Goal: Task Accomplishment & Management: Complete application form

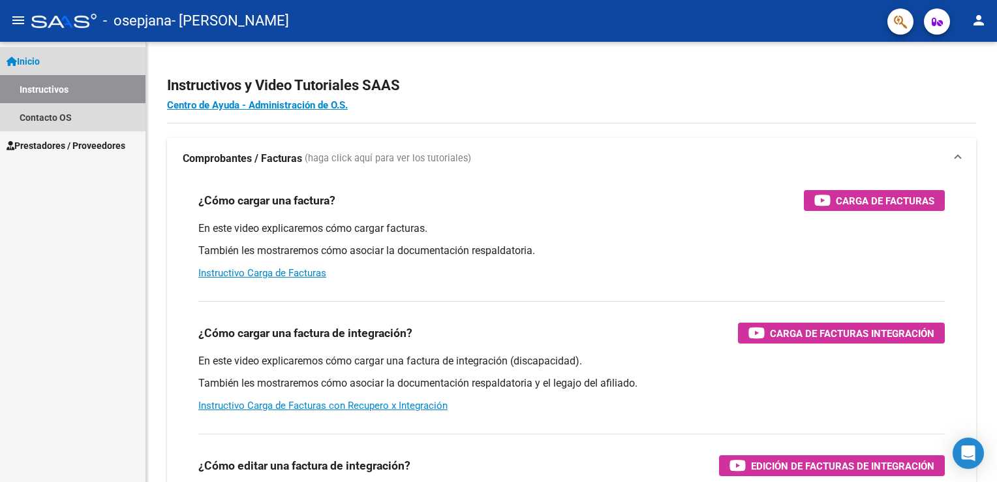
click at [31, 60] on span "Inicio" at bounding box center [23, 61] width 33 height 14
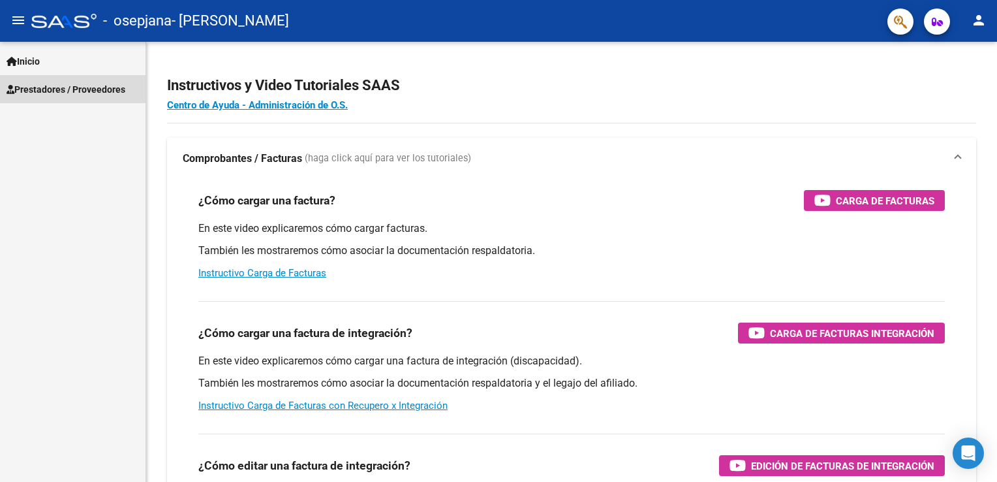
click at [47, 89] on span "Prestadores / Proveedores" at bounding box center [66, 89] width 119 height 14
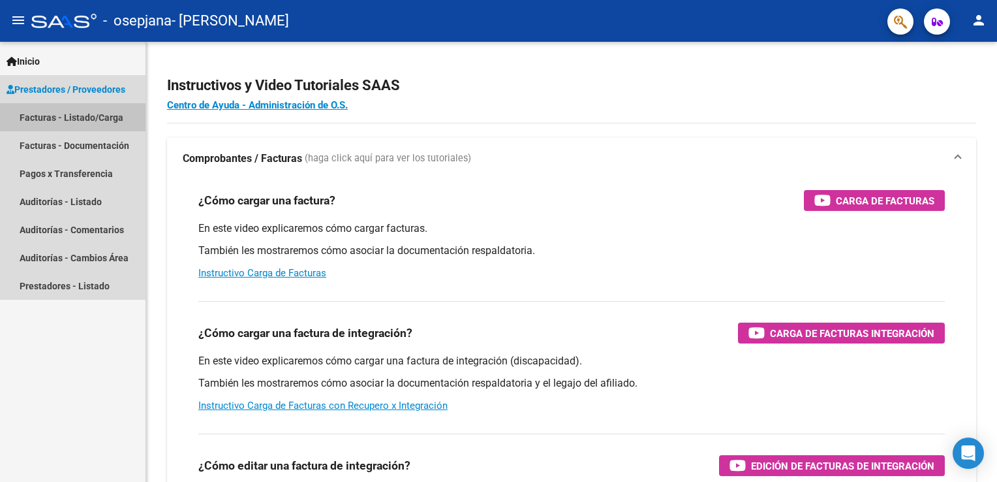
click at [47, 119] on link "Facturas - Listado/Carga" at bounding box center [73, 117] width 146 height 28
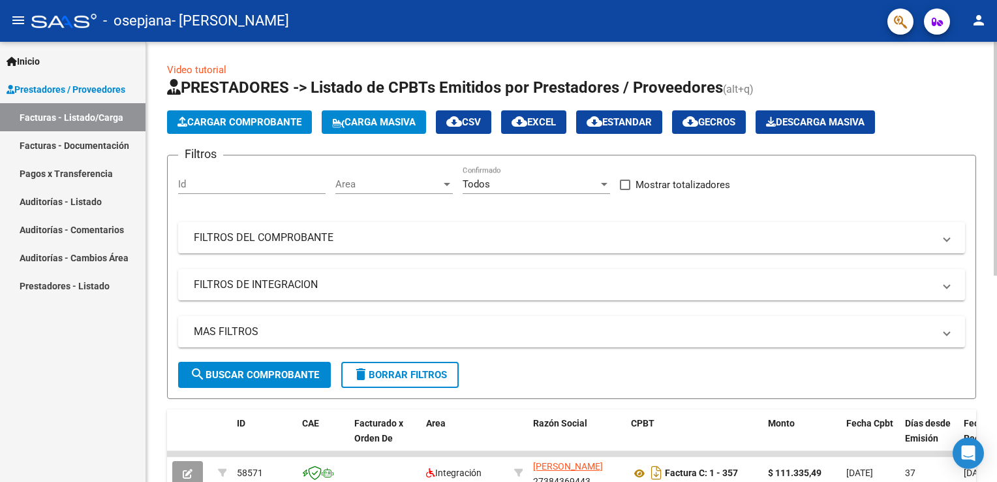
scroll to position [388, 0]
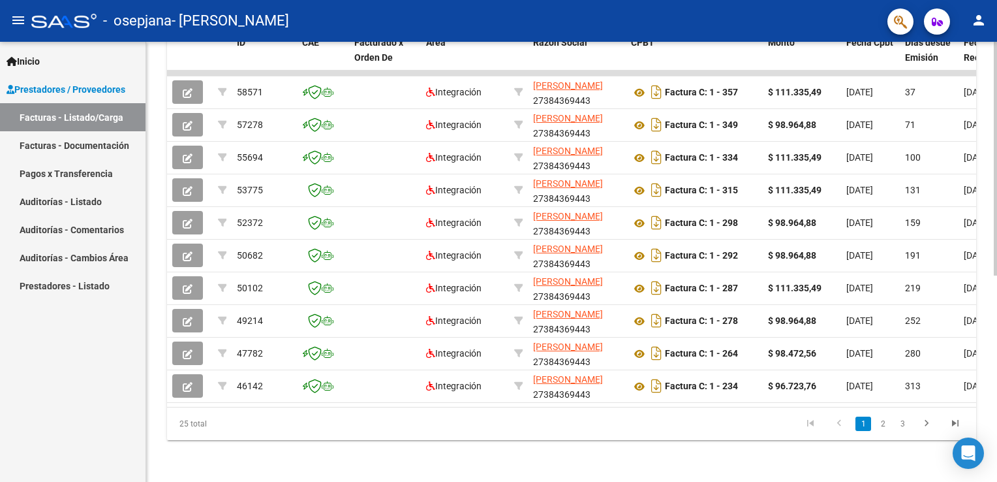
click at [674, 296] on div at bounding box center [995, 262] width 3 height 440
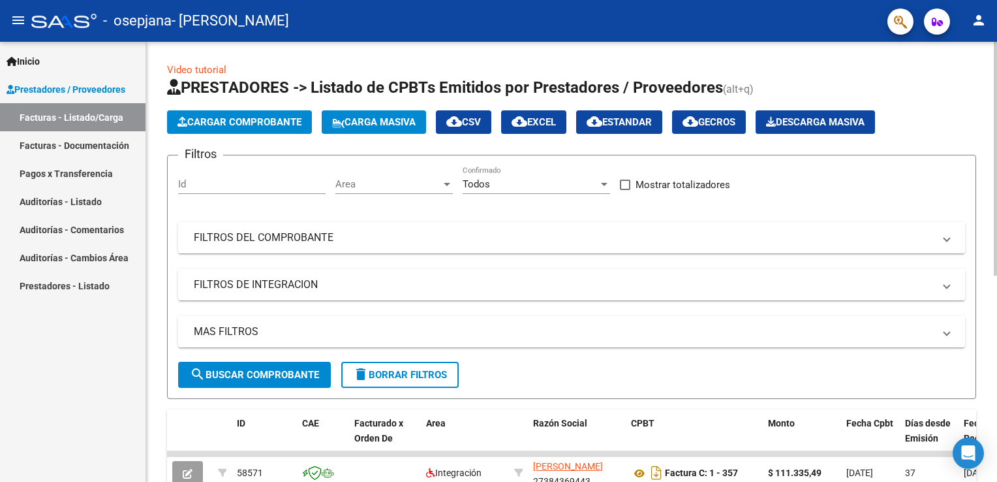
click at [674, 227] on div at bounding box center [995, 262] width 3 height 440
click at [158, 402] on div "Video tutorial PRESTADORES -> Listado de CPBTs Emitidos por Prestadores / Prove…" at bounding box center [571, 452] width 851 height 821
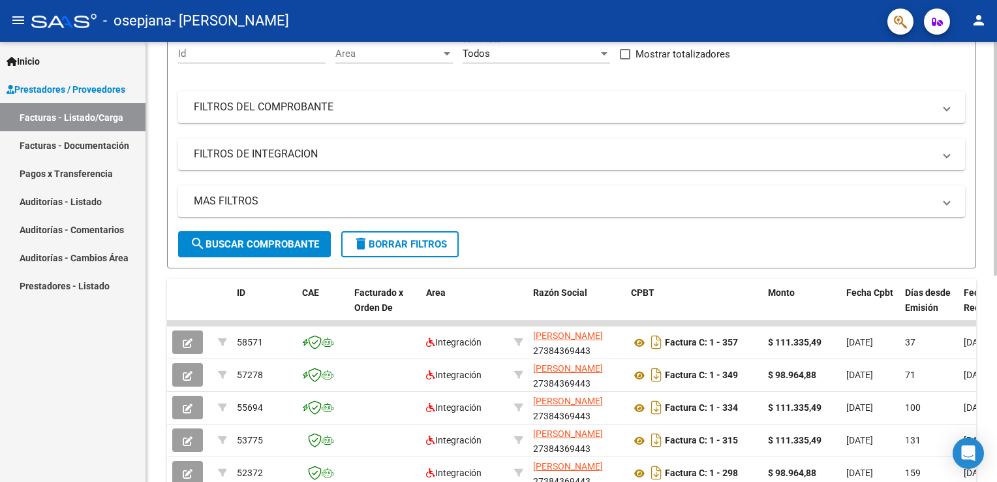
scroll to position [157, 0]
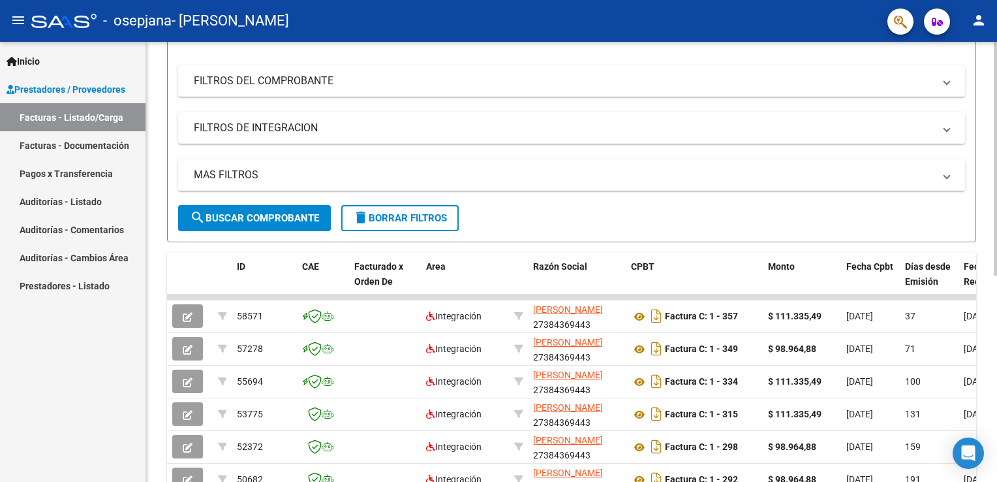
click at [195, 163] on mat-expansion-panel-header "MAS FILTROS" at bounding box center [571, 174] width 787 height 31
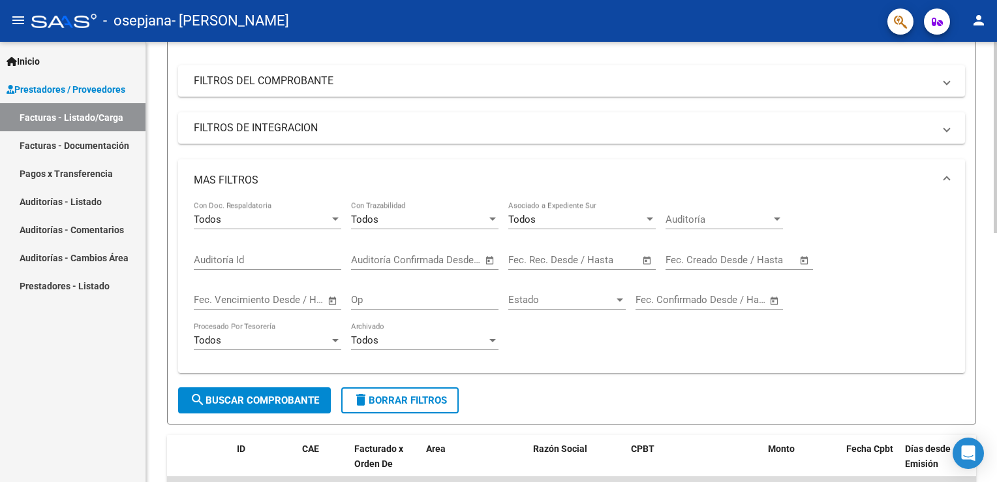
click at [206, 173] on mat-panel-title "MAS FILTROS" at bounding box center [564, 180] width 740 height 14
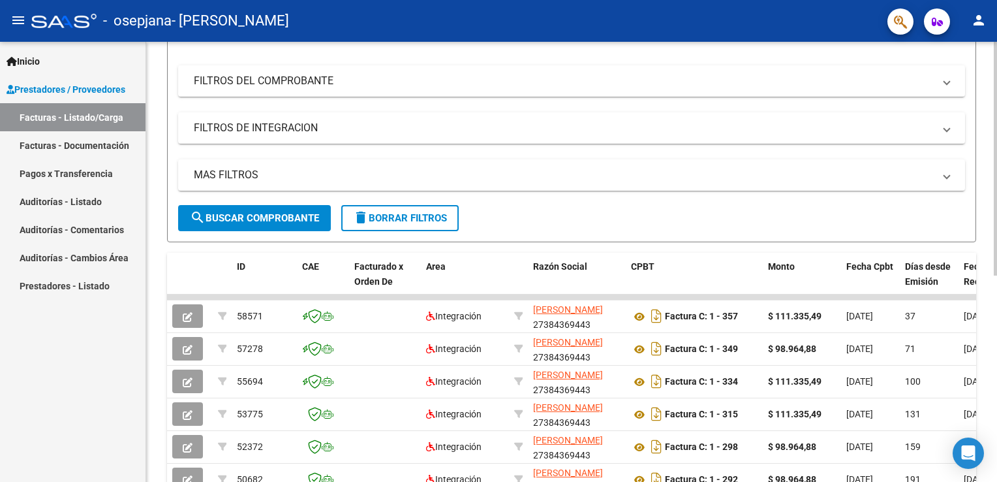
click at [674, 54] on div "Video tutorial PRESTADORES -> Listado de CPBTs Emitidos por Prestadores / Prove…" at bounding box center [571, 295] width 851 height 821
drag, startPoint x: 993, startPoint y: 54, endPoint x: 986, endPoint y: 70, distance: 17.6
click at [674, 70] on div "Video tutorial PRESTADORES -> Listado de CPBTs Emitidos por Prestadores / Prove…" at bounding box center [571, 295] width 851 height 821
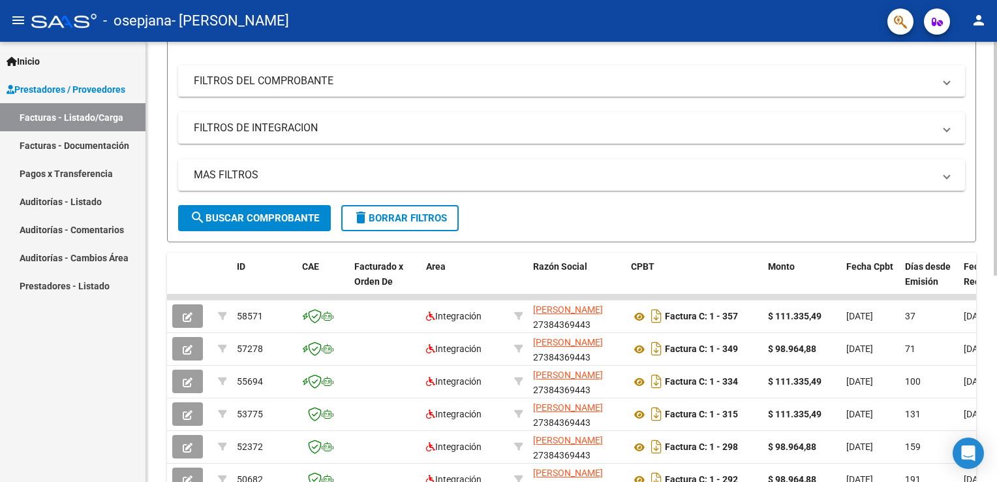
click at [674, 70] on div "Video tutorial PRESTADORES -> Listado de CPBTs Emitidos por Prestadores / Prove…" at bounding box center [571, 295] width 851 height 821
drag, startPoint x: 986, startPoint y: 70, endPoint x: 939, endPoint y: 57, distance: 49.4
click at [674, 57] on div "Video tutorial PRESTADORES -> Listado de CPBTs Emitidos por Prestadores / Prove…" at bounding box center [571, 295] width 851 height 821
click at [674, 57] on div "Filtros Id Area Area Todos Confirmado Mostrar totalizadores FILTROS DEL COMPROB…" at bounding box center [571, 107] width 787 height 196
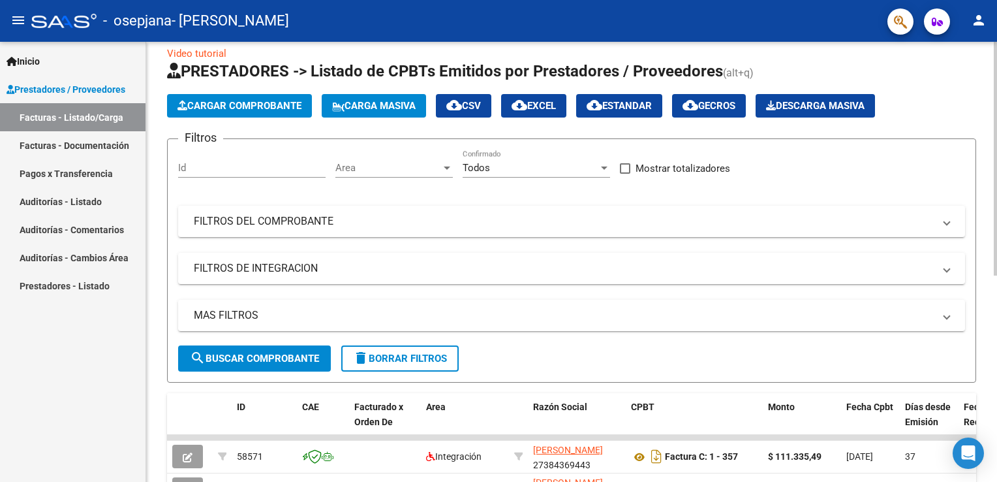
scroll to position [0, 0]
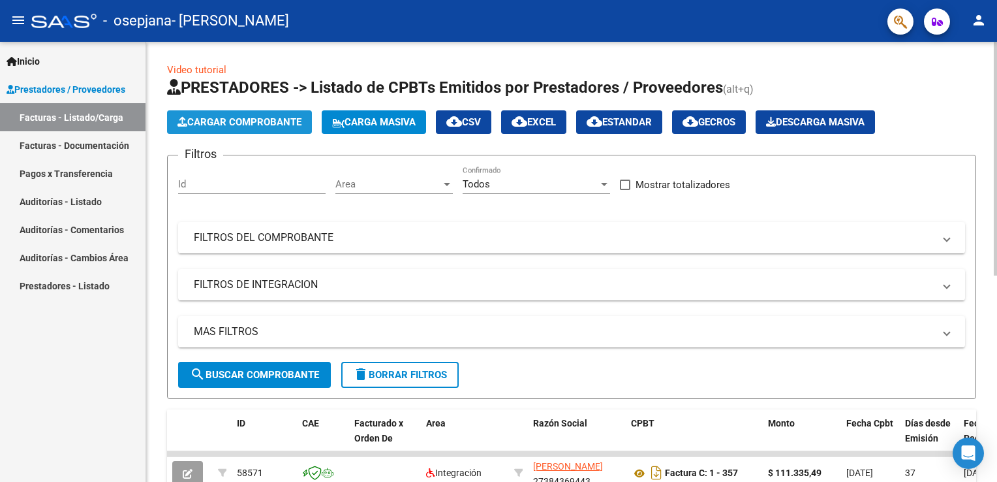
click at [206, 114] on button "Cargar Comprobante" at bounding box center [239, 121] width 145 height 23
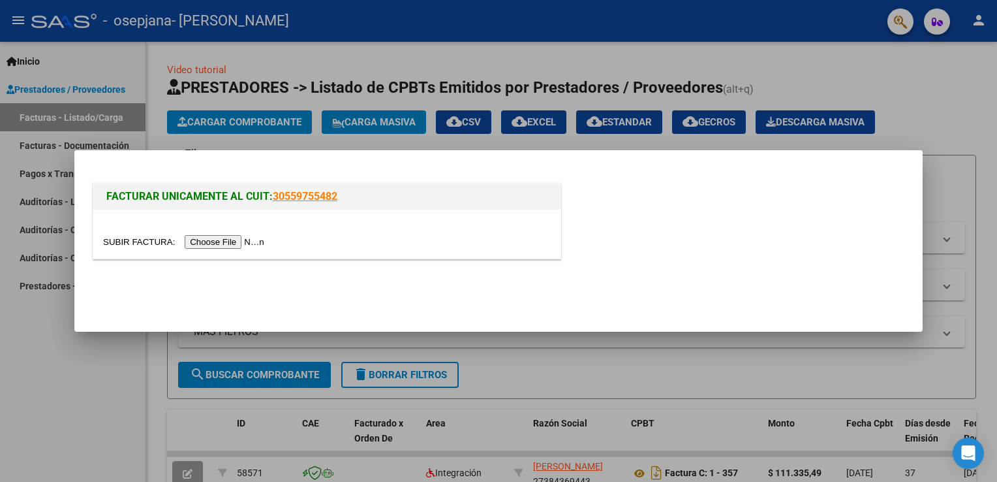
click at [238, 246] on input "file" at bounding box center [185, 242] width 165 height 14
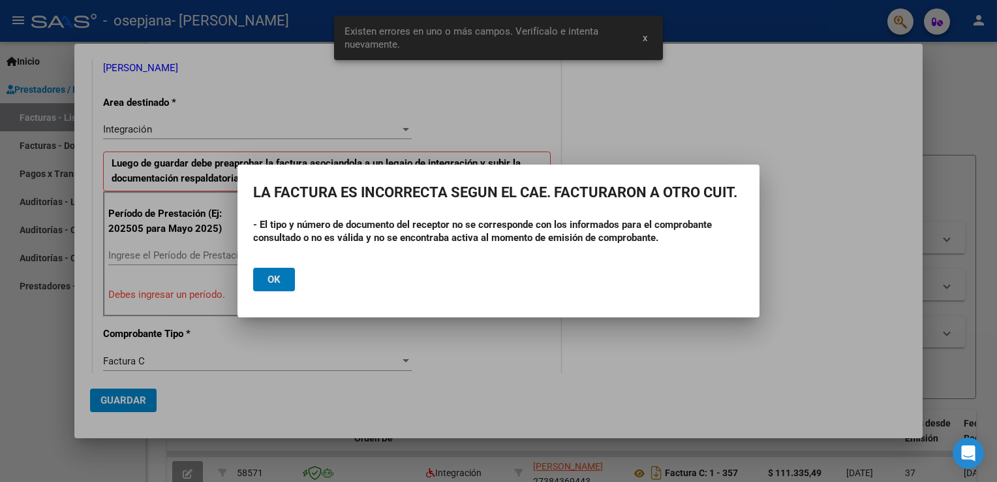
scroll to position [297, 0]
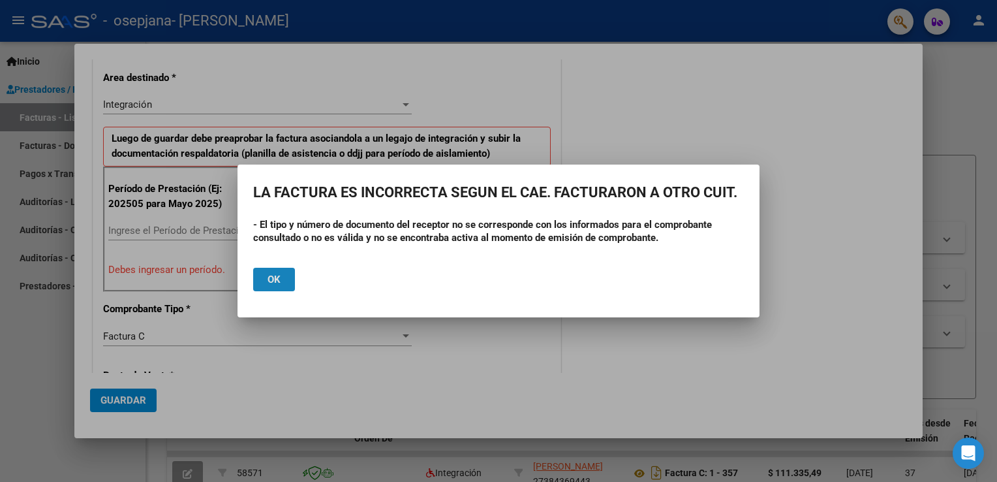
click at [283, 284] on button "Ok" at bounding box center [274, 279] width 42 height 23
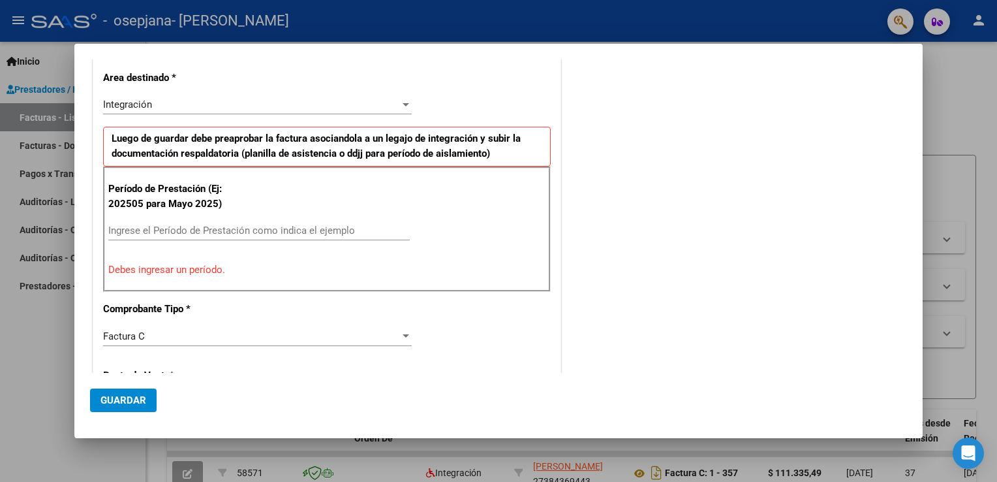
click at [411, 67] on div "CUIT * 27-38436944-3 Ingresar CUIT ANALISIS PRESTADOR [PERSON_NAME] ARCA [PERSO…" at bounding box center [326, 434] width 467 height 1016
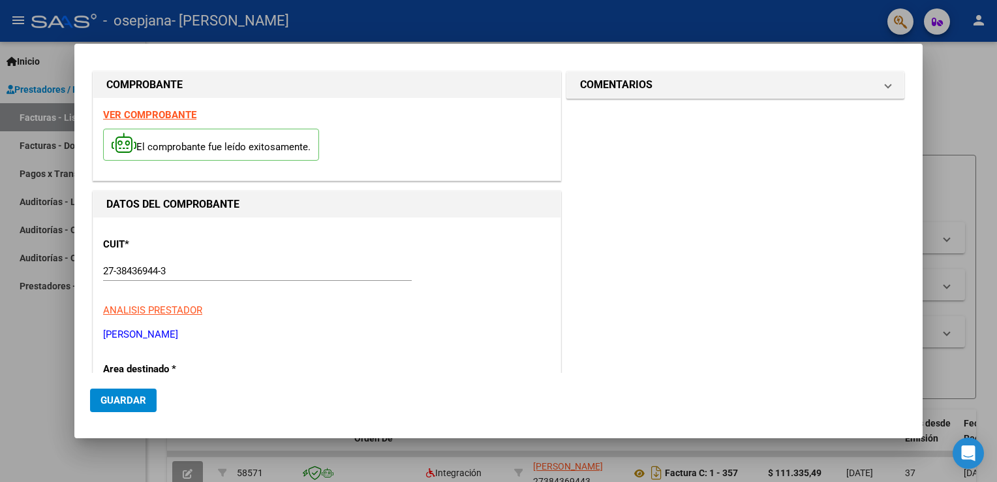
scroll to position [0, 0]
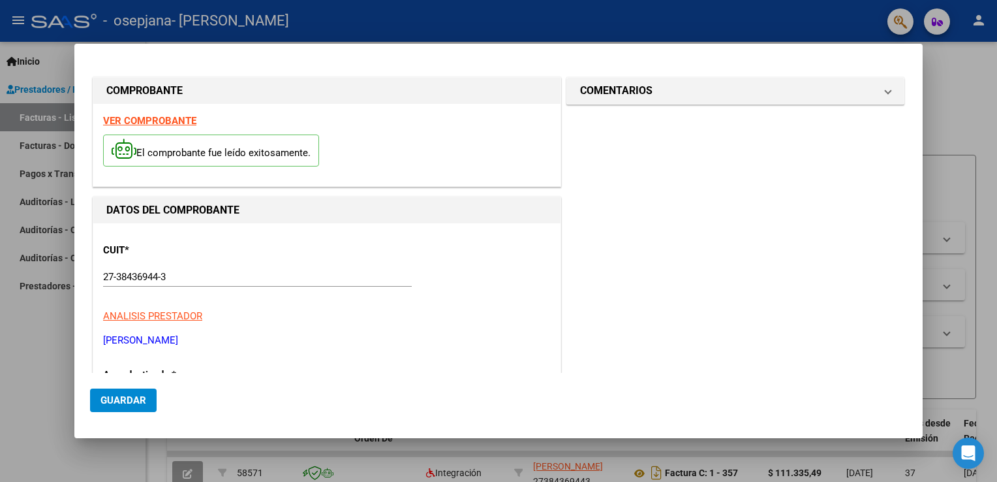
click at [457, 256] on div "CUIT * 27-38436944-3 Ingresar CUIT ANALISIS PRESTADOR [PERSON_NAME] ARCA [PERSO…" at bounding box center [327, 290] width 448 height 115
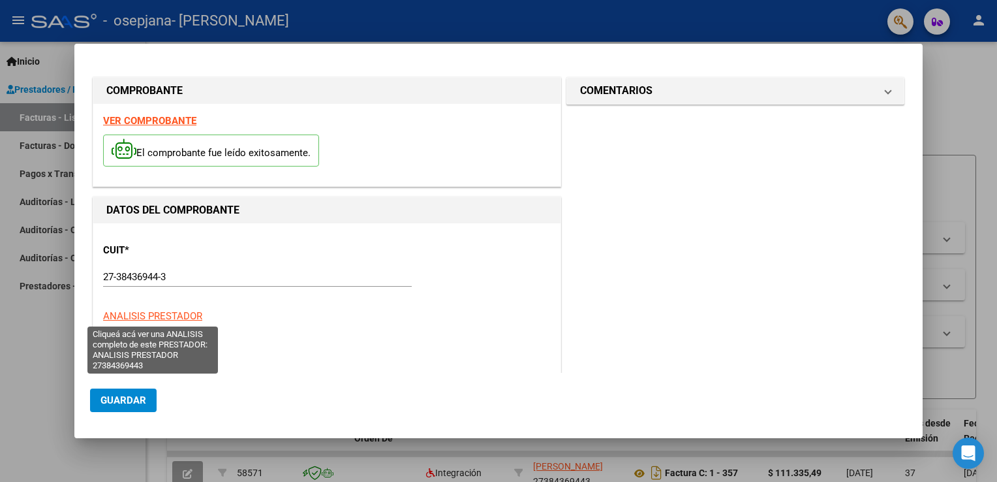
click at [163, 315] on span "ANALISIS PRESTADOR" at bounding box center [152, 316] width 99 height 12
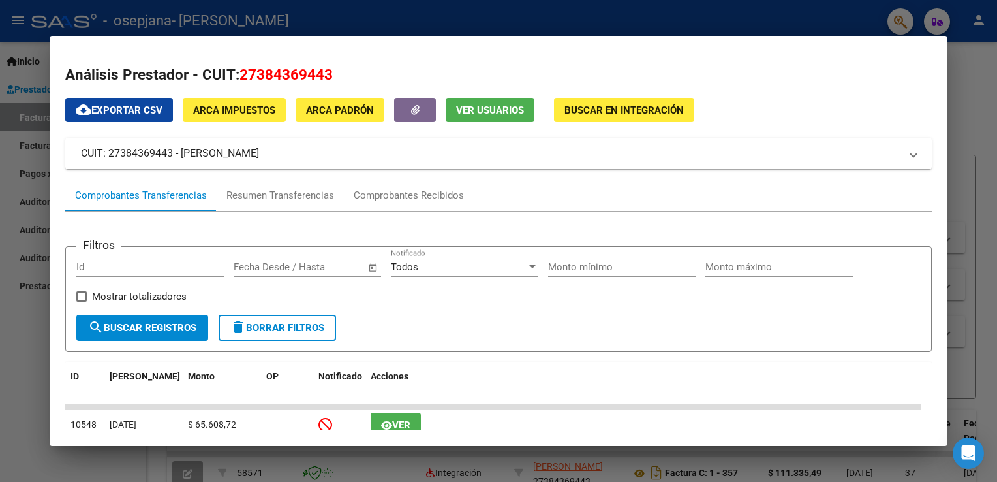
scroll to position [131, 0]
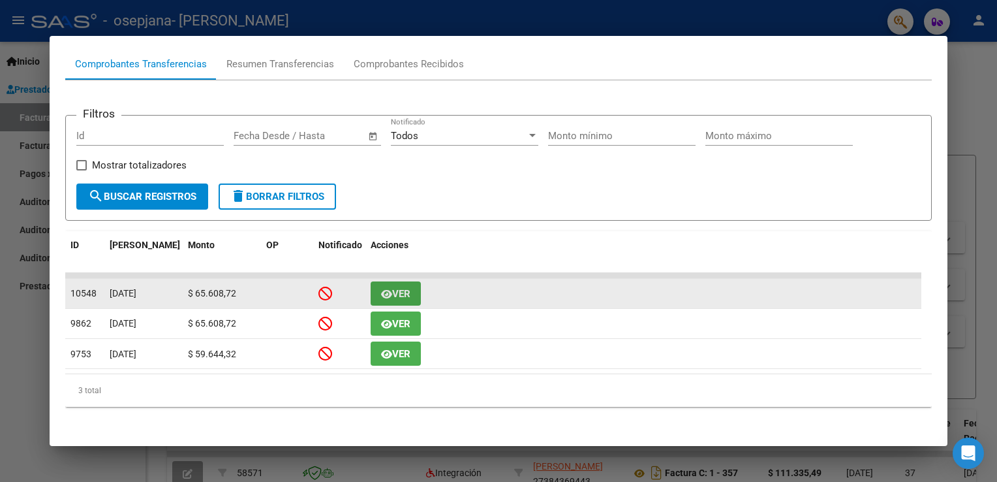
click at [399, 292] on span "Ver" at bounding box center [401, 294] width 18 height 12
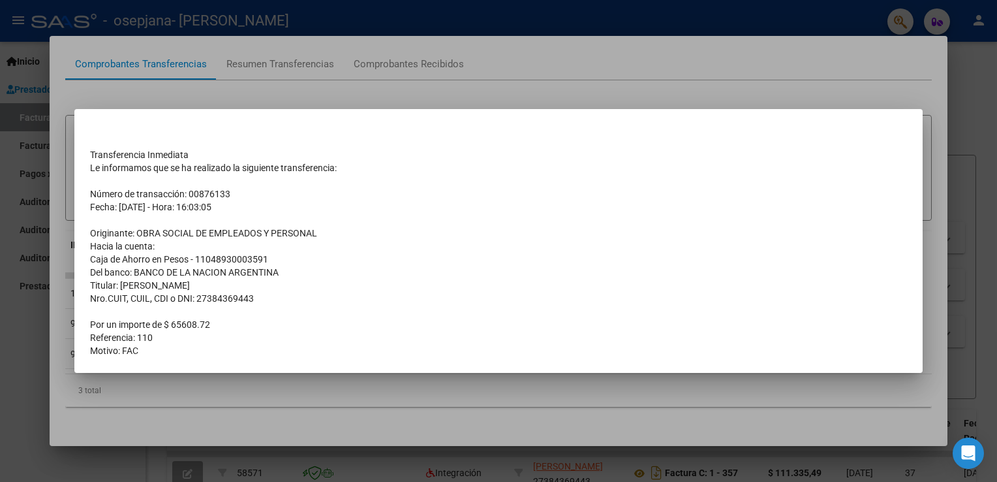
click at [674, 70] on div at bounding box center [498, 241] width 997 height 482
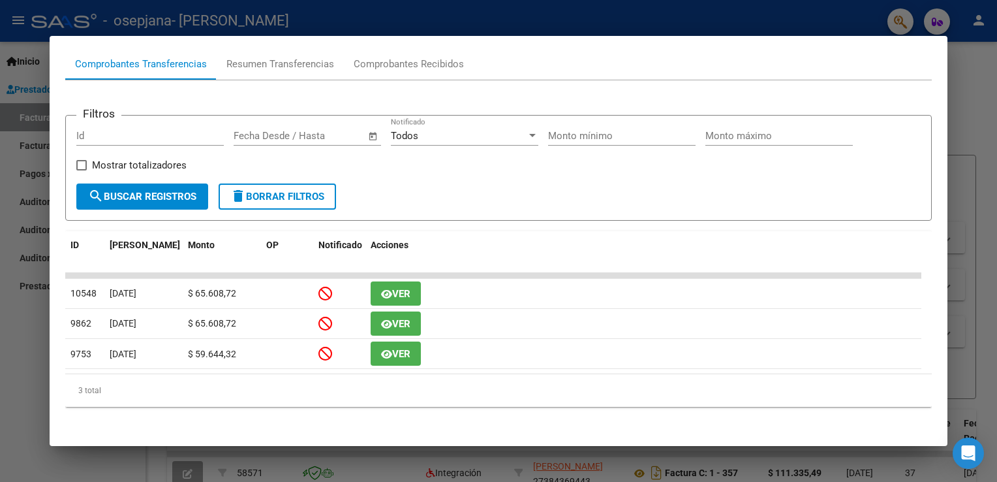
click at [674, 67] on div at bounding box center [498, 241] width 997 height 482
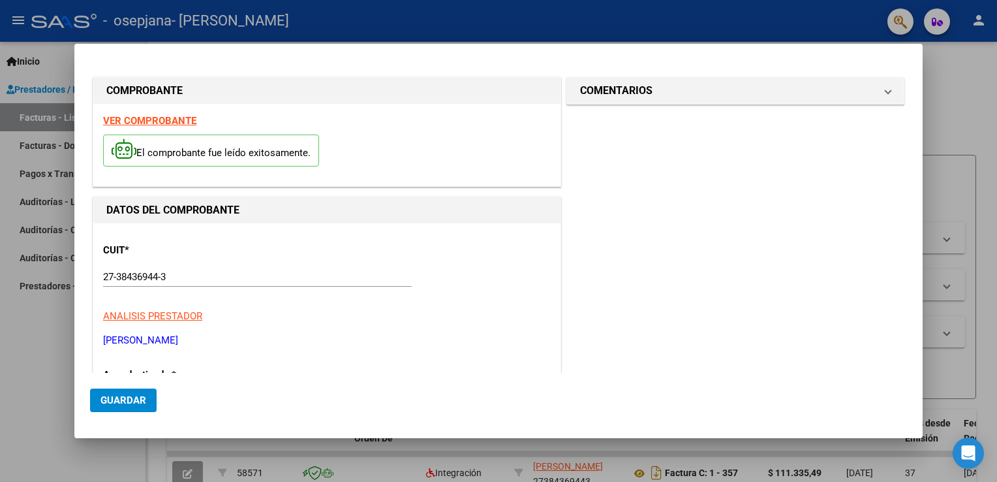
click at [270, 257] on div "CUIT * 27-38436944-3 Ingresar CUIT ANALISIS PRESTADOR [PERSON_NAME] ARCA [PERSO…" at bounding box center [327, 290] width 448 height 115
click at [354, 333] on p "[PERSON_NAME]" at bounding box center [327, 340] width 448 height 15
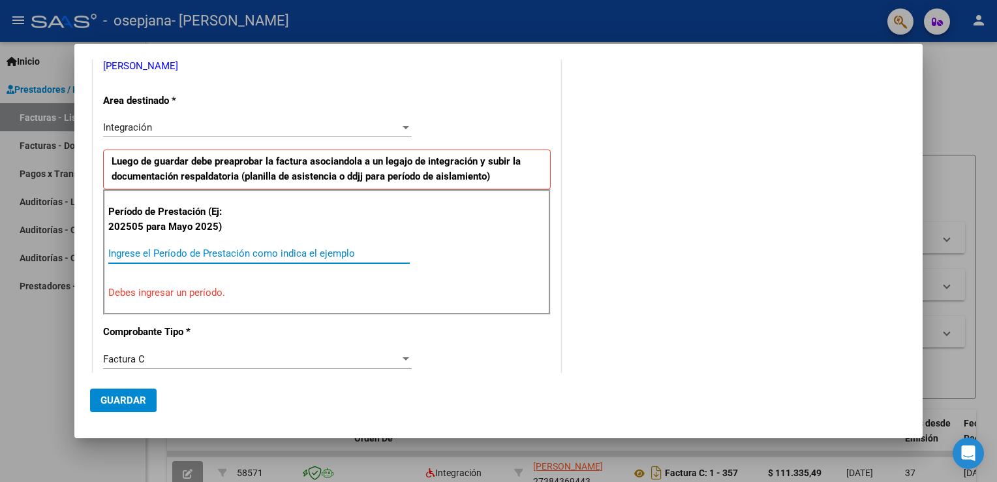
click at [280, 247] on input "Ingrese el Período de Prestación como indica el ejemplo" at bounding box center [259, 253] width 302 height 12
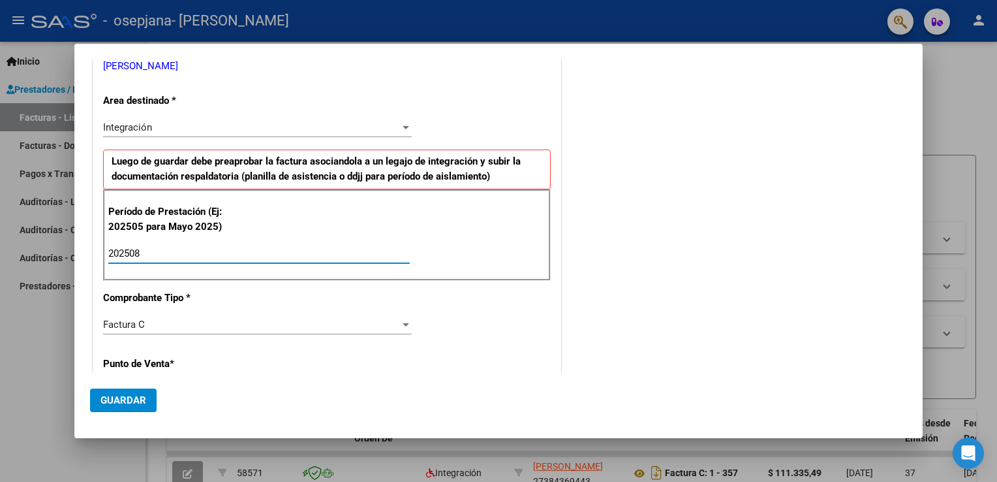
type input "202508"
click at [589, 289] on div "COMENTARIOS Comentarios del Prestador / Gerenciador:" at bounding box center [735, 367] width 343 height 1134
click at [442, 137] on div "CUIT * 27-38436944-3 Ingresar CUIT ANALISIS PRESTADOR [PERSON_NAME] ARCA [PERSO…" at bounding box center [326, 440] width 467 height 982
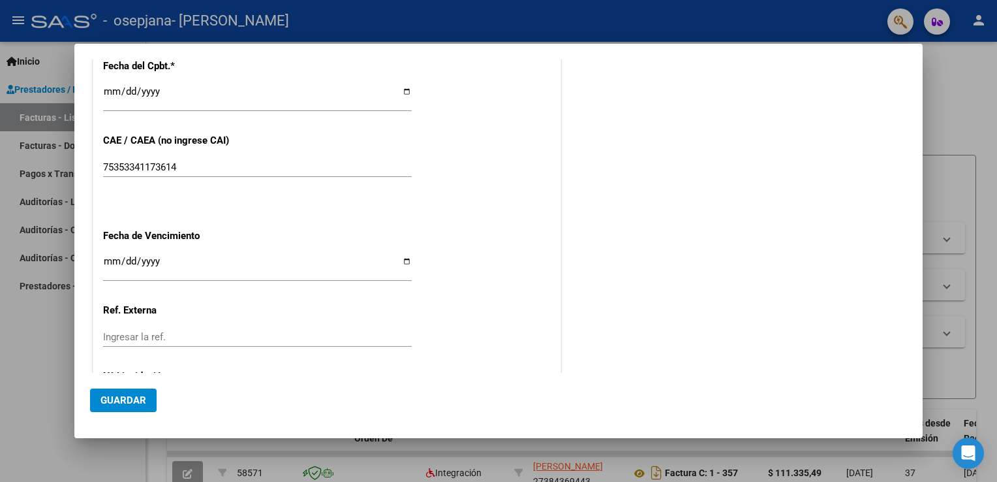
scroll to position [783, 0]
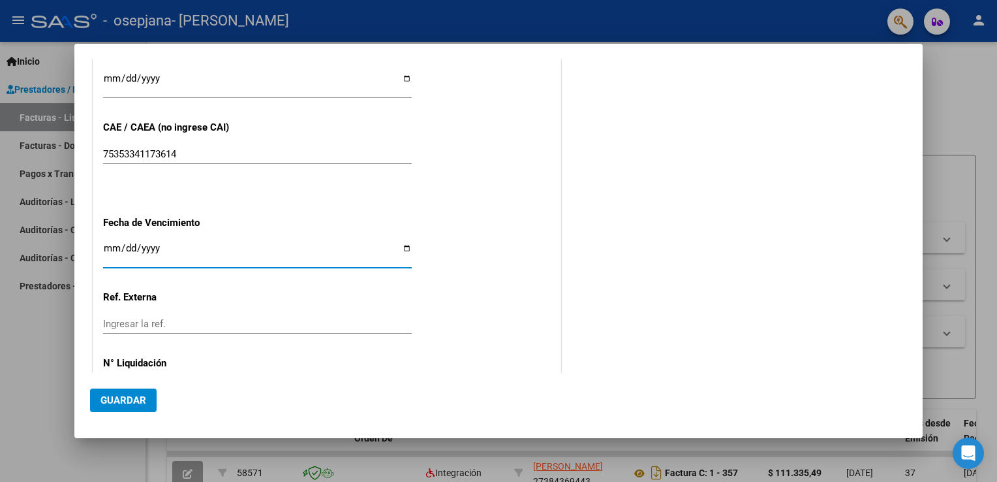
click at [401, 249] on input "Ingresar la fecha" at bounding box center [257, 253] width 309 height 21
type input "[DATE]"
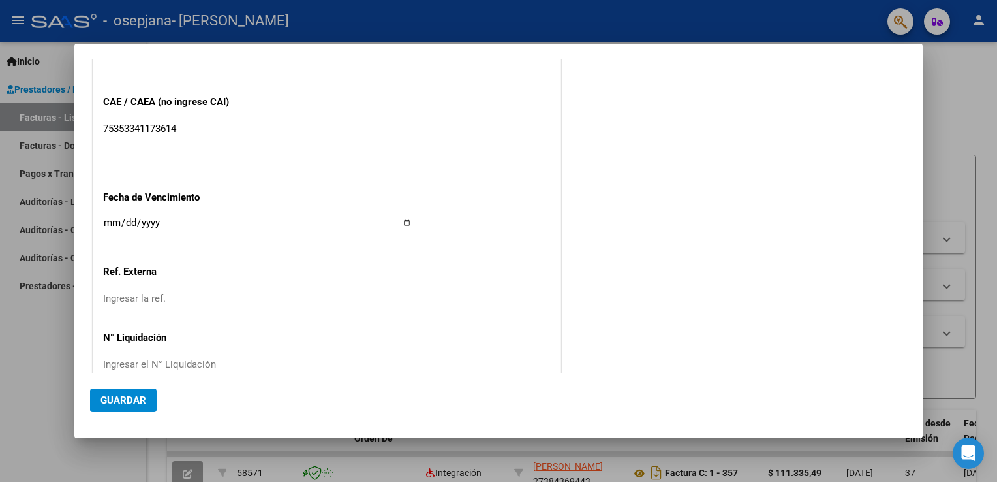
scroll to position [834, 0]
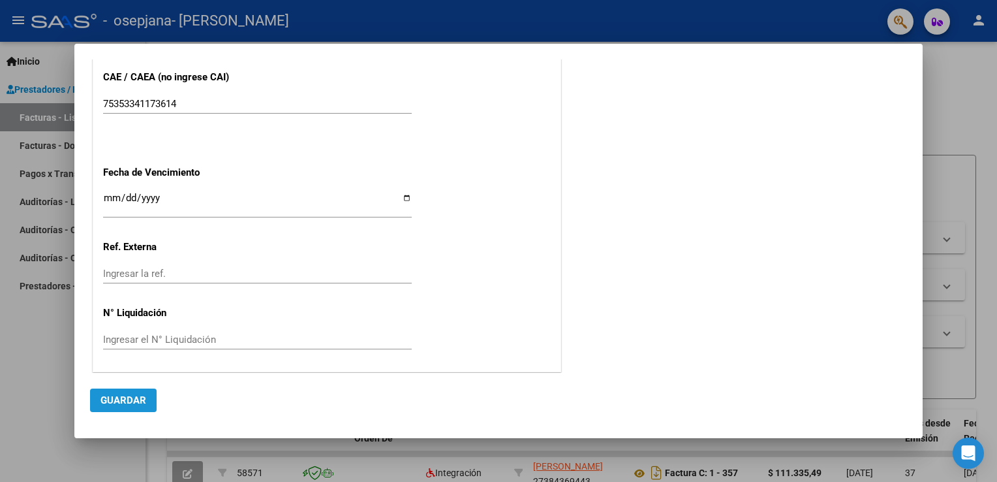
click at [119, 396] on span "Guardar" at bounding box center [124, 400] width 46 height 12
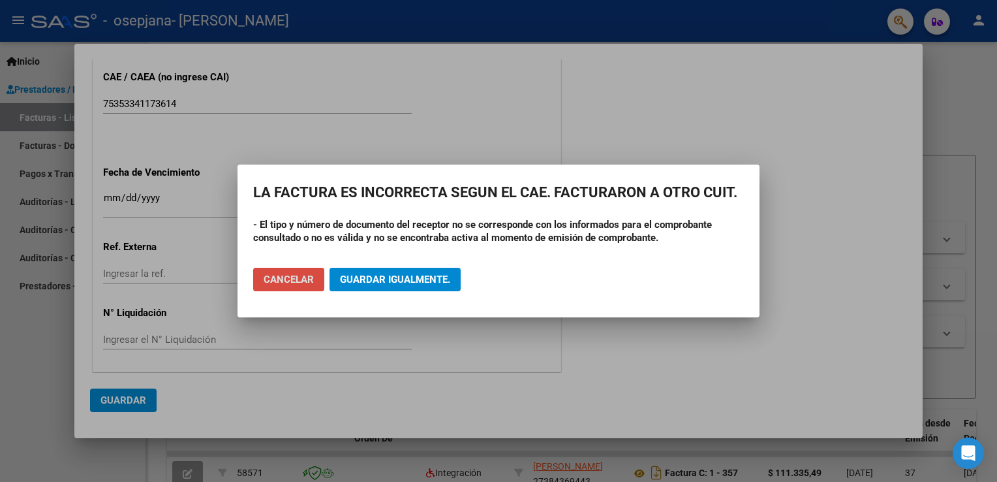
click at [307, 275] on span "Cancelar" at bounding box center [289, 280] width 50 height 12
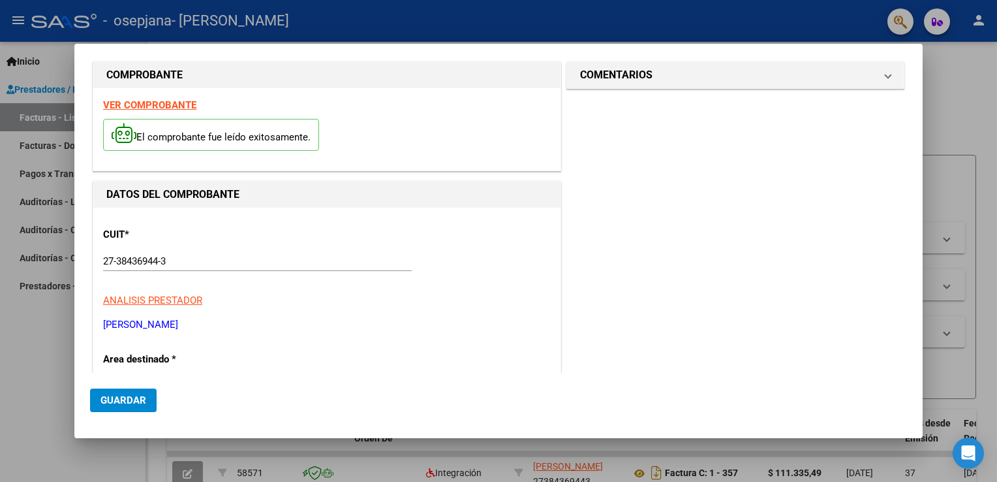
scroll to position [0, 0]
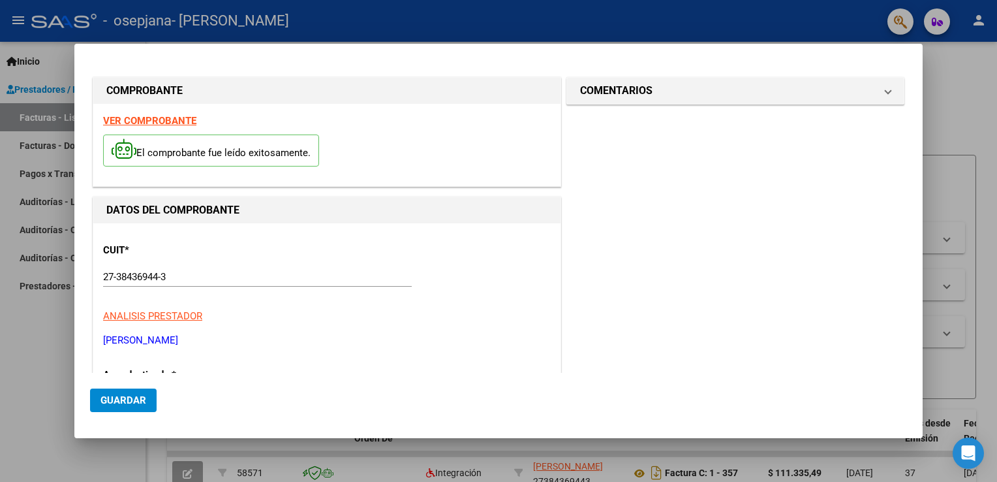
click at [674, 80] on div at bounding box center [498, 241] width 997 height 482
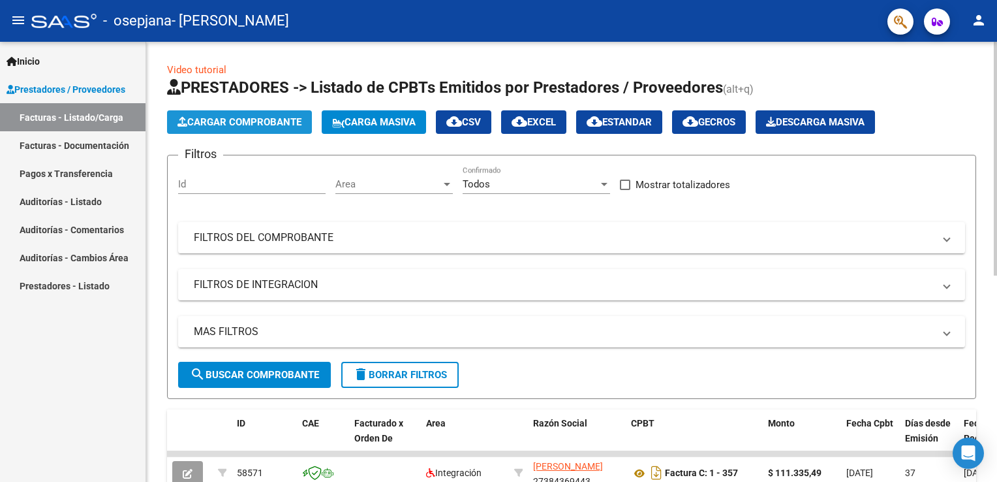
click at [243, 130] on button "Cargar Comprobante" at bounding box center [239, 121] width 145 height 23
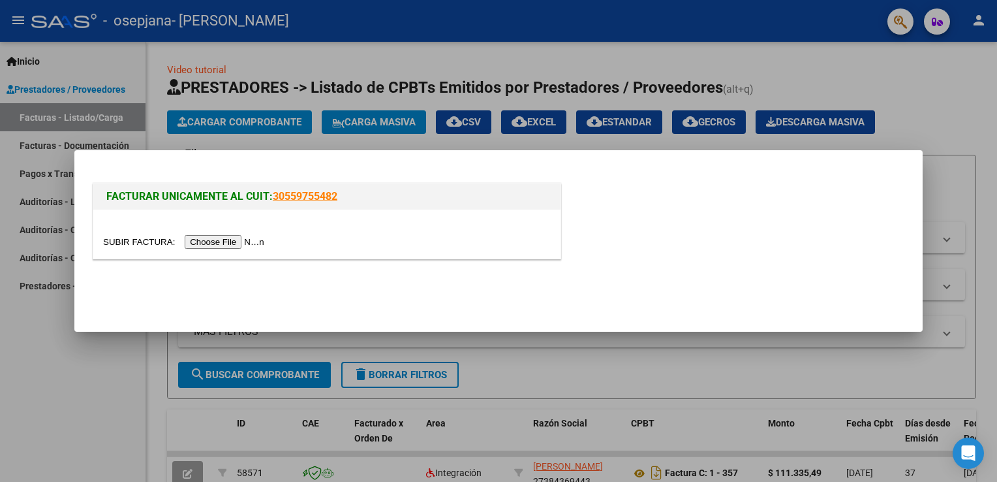
click at [220, 239] on input "file" at bounding box center [185, 242] width 165 height 14
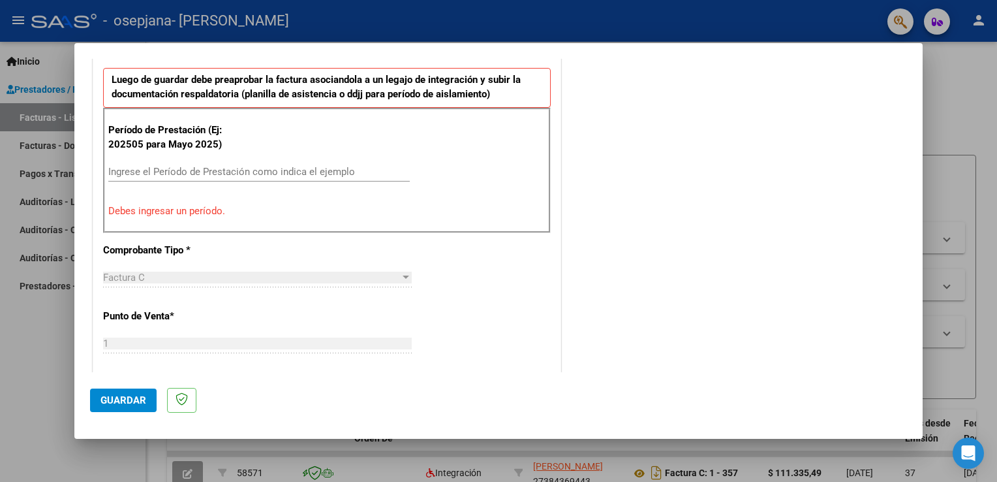
scroll to position [366, 0]
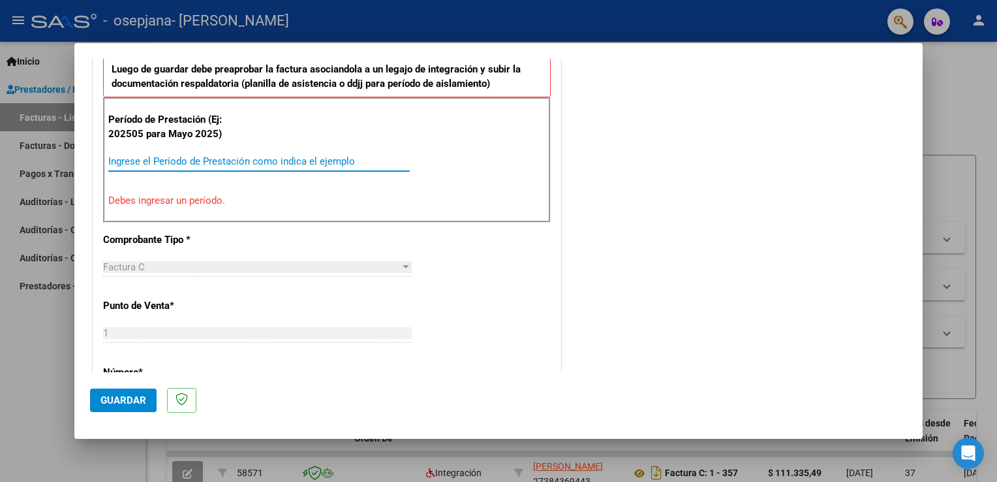
click at [352, 155] on input "Ingrese el Período de Prestación como indica el ejemplo" at bounding box center [259, 161] width 302 height 12
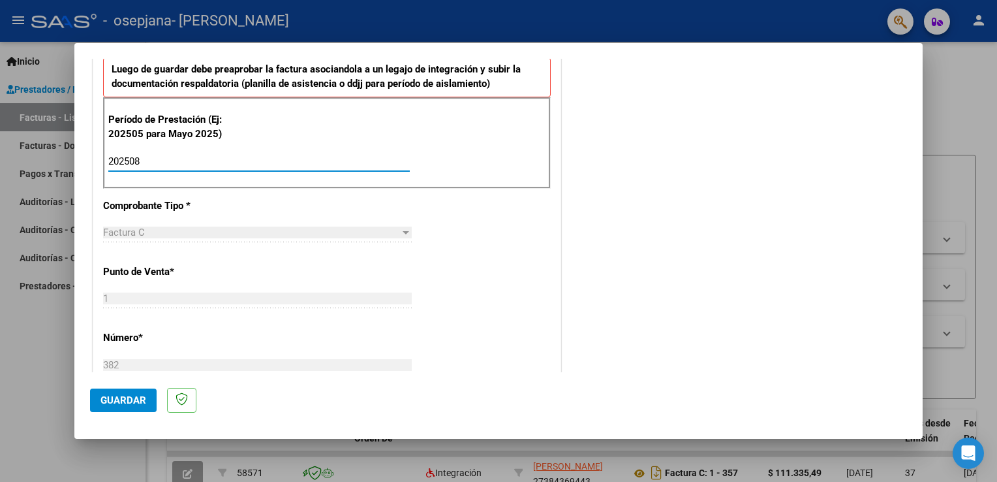
type input "202508"
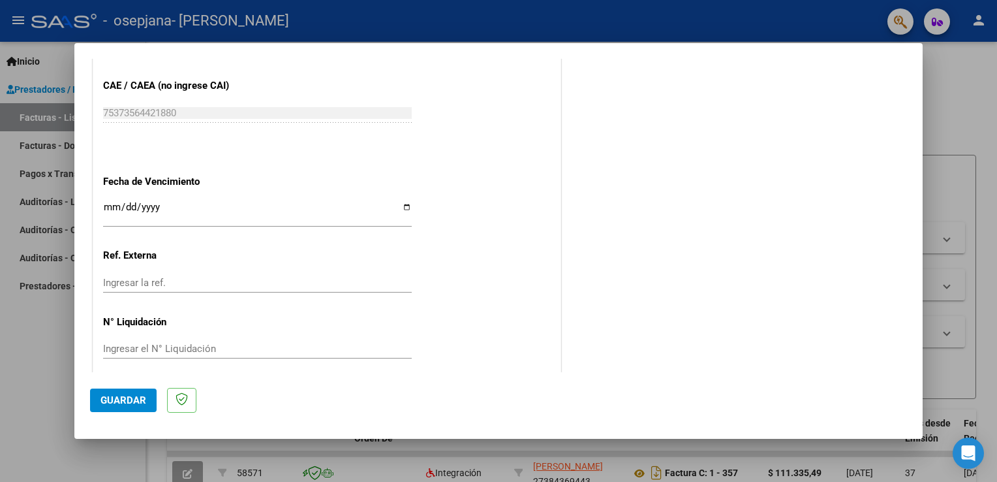
scroll to position [834, 0]
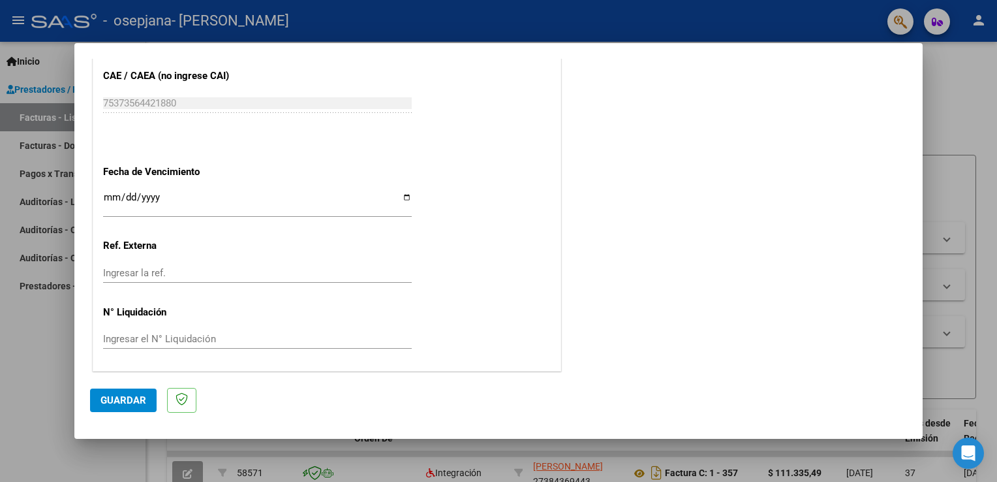
click at [398, 197] on input "Ingresar la fecha" at bounding box center [257, 202] width 309 height 21
type input "[DATE]"
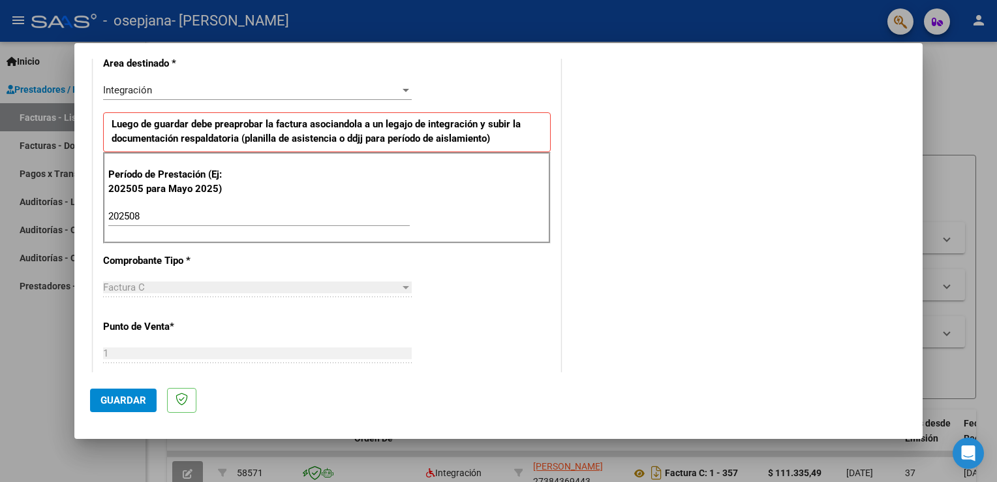
scroll to position [337, 0]
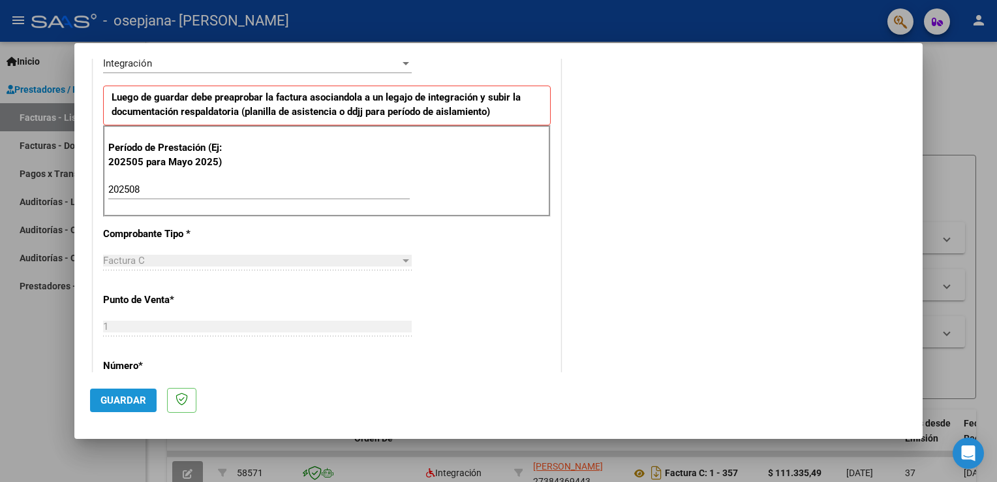
click at [109, 398] on span "Guardar" at bounding box center [124, 400] width 46 height 12
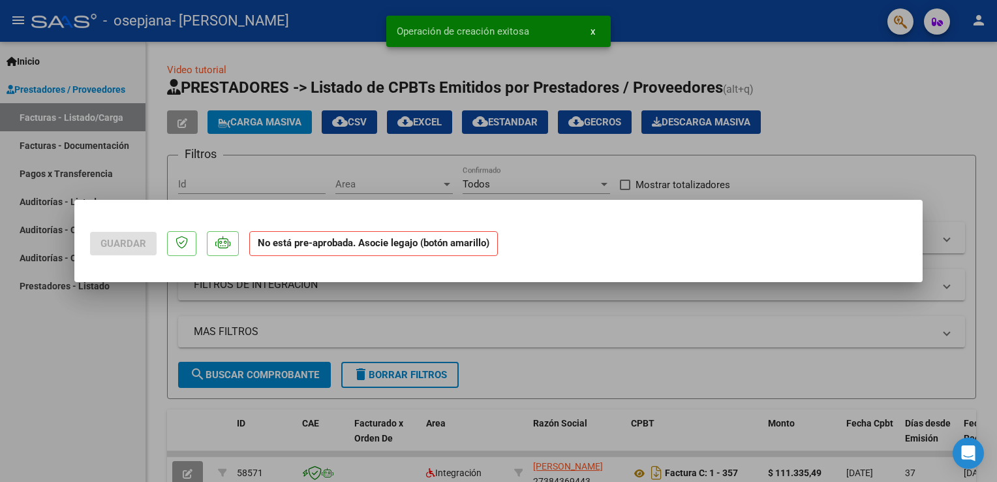
scroll to position [0, 0]
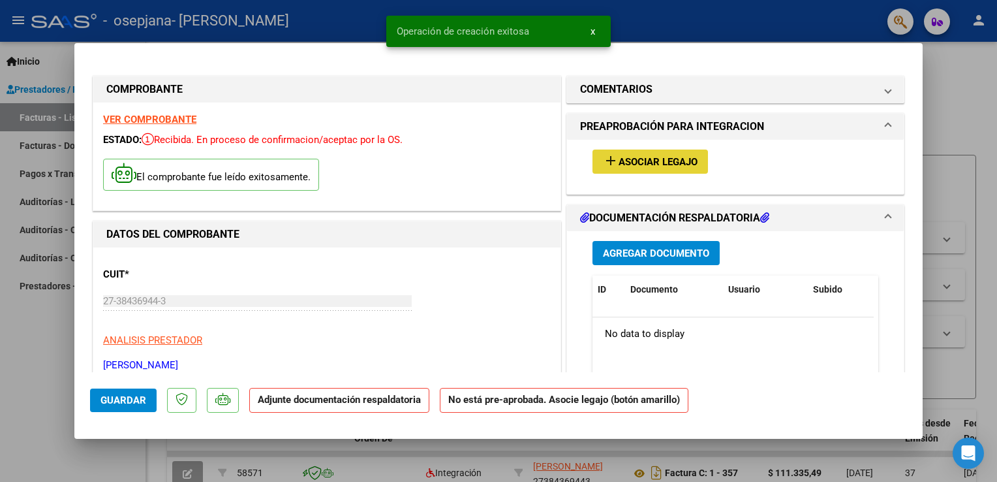
click at [670, 161] on span "Asociar Legajo" at bounding box center [658, 162] width 79 height 12
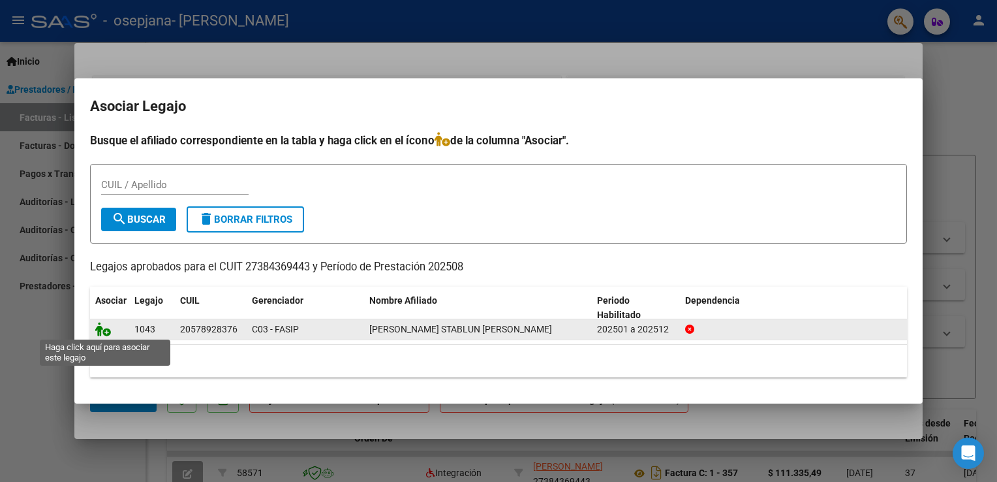
click at [99, 326] on icon at bounding box center [103, 329] width 16 height 14
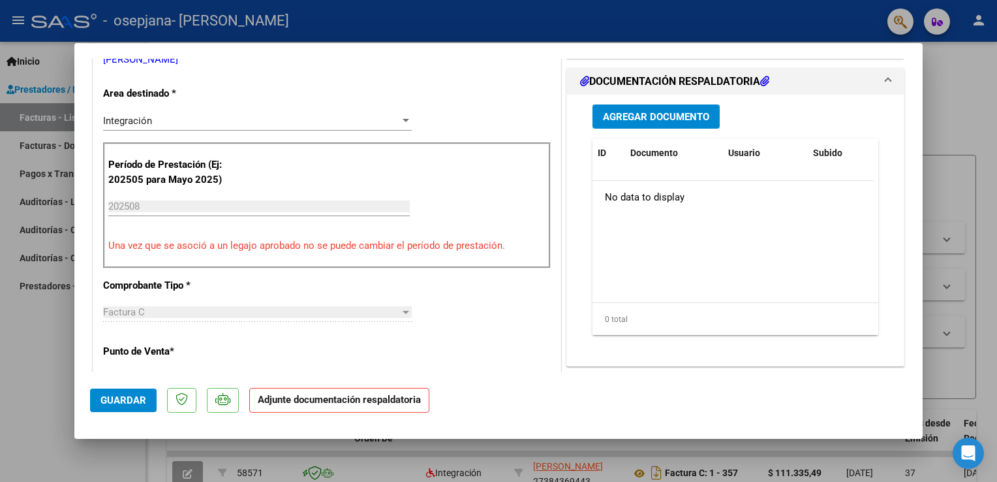
scroll to position [261, 0]
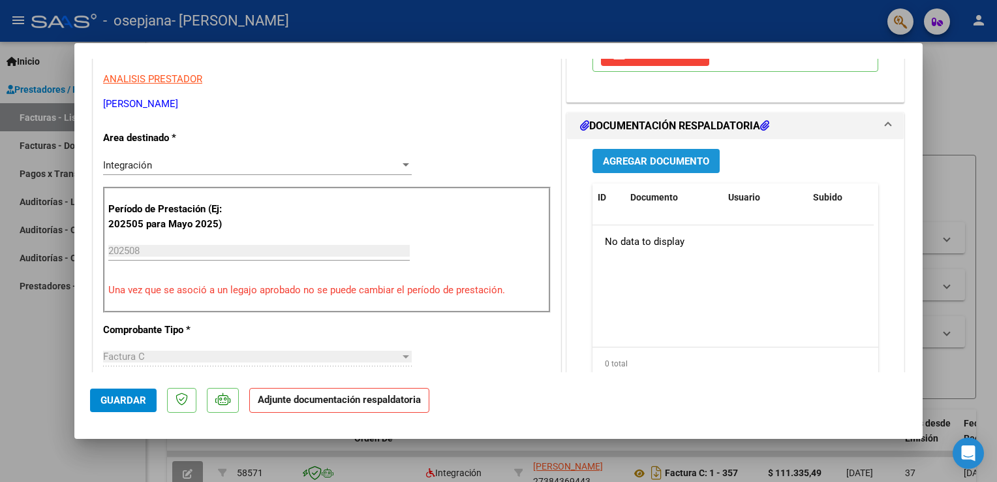
click at [674, 155] on span "Agregar Documento" at bounding box center [656, 161] width 106 height 12
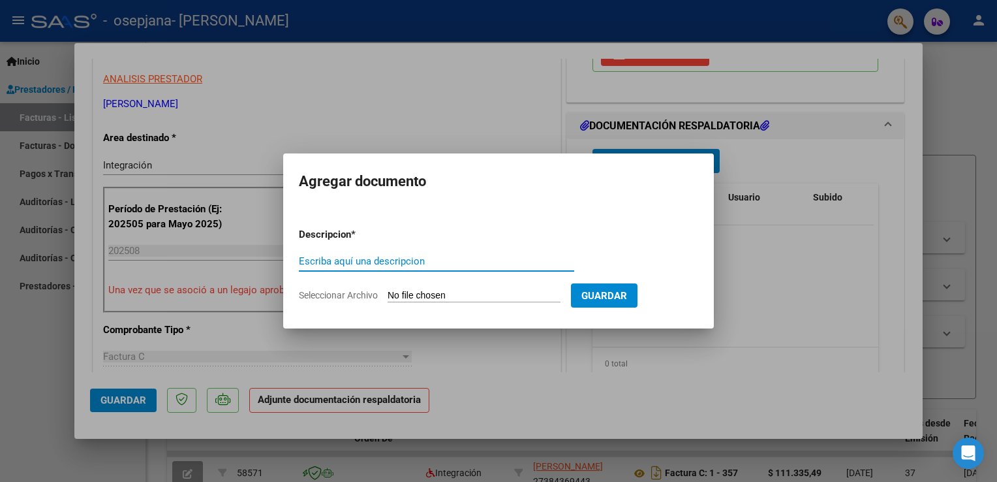
click at [470, 264] on input "Escriba aquí una descripcion" at bounding box center [436, 261] width 275 height 12
type input "[PERSON_NAME] factura 382 psicopedagogia"
click at [491, 294] on input "Seleccionar Archivo" at bounding box center [474, 296] width 173 height 12
type input "C:\fakepath\27384369443_011_00001_00000382.pdf"
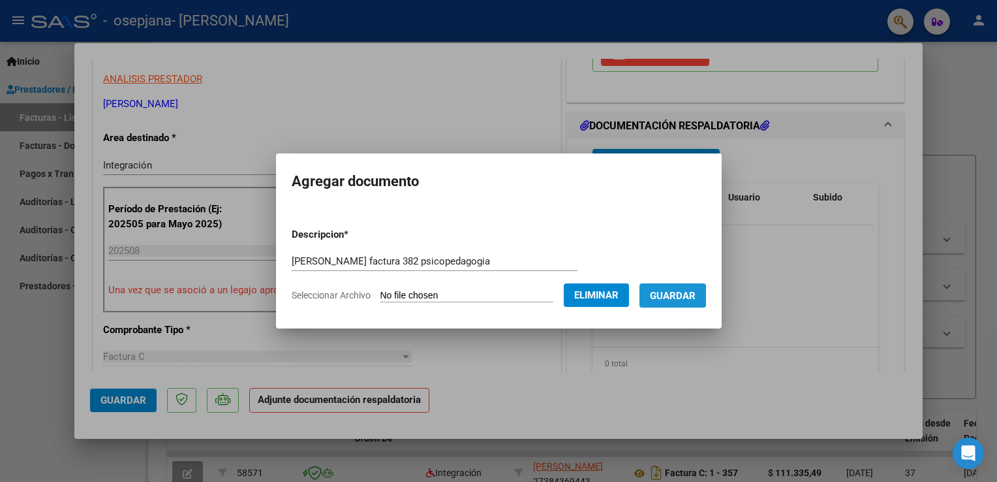
click at [656, 294] on span "Guardar" at bounding box center [673, 296] width 46 height 12
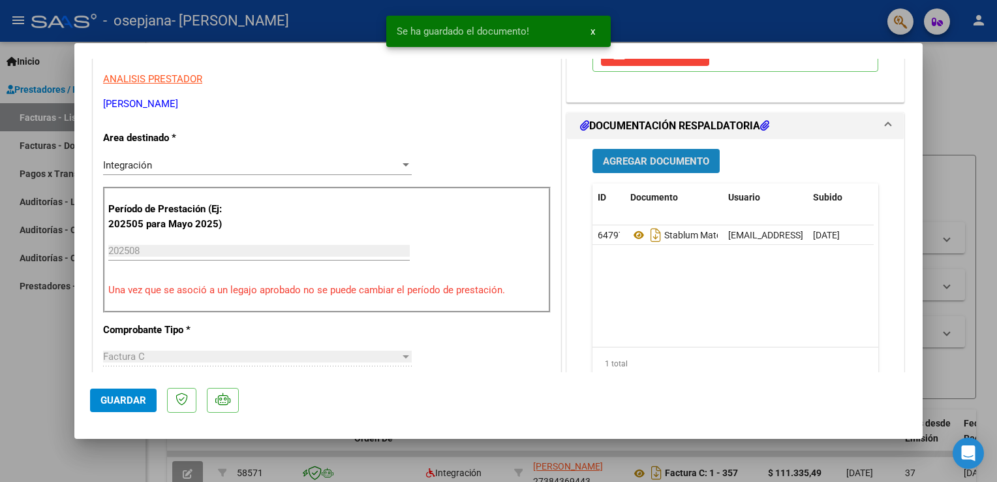
click at [670, 155] on span "Agregar Documento" at bounding box center [656, 161] width 106 height 12
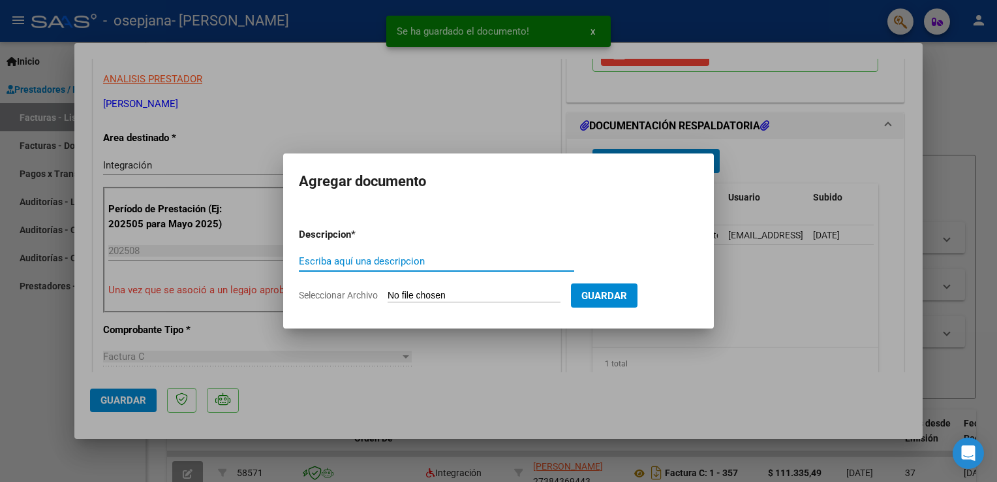
click at [453, 262] on input "Escriba aquí una descripcion" at bounding box center [436, 261] width 275 height 12
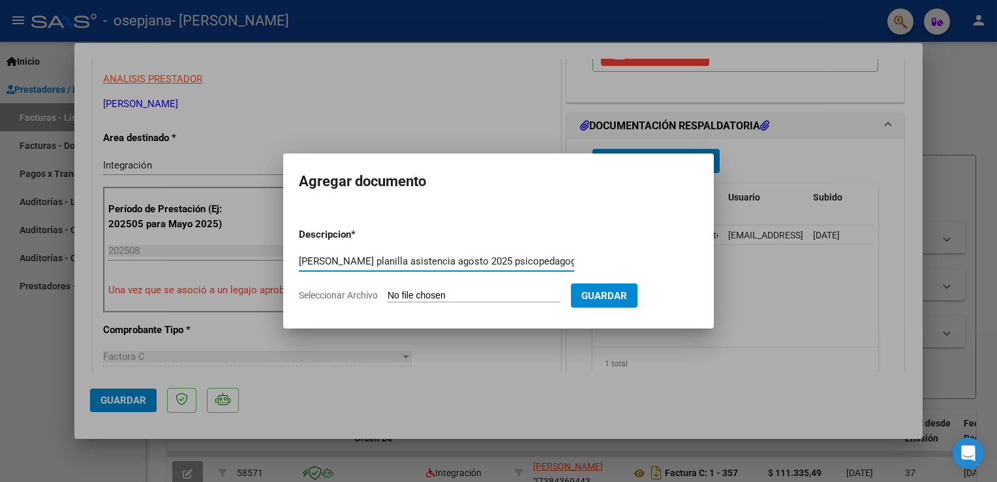
type input "[PERSON_NAME] planilla asistencia agosto 2025 psicopedagogia"
click at [421, 296] on input "Seleccionar Archivo" at bounding box center [474, 296] width 173 height 12
type input "C:\fakepath\STABLUM MATEO-PLANILLA ASISTENCIA AGOSTO 2025-PSICOPEDAGOGIA.pdf"
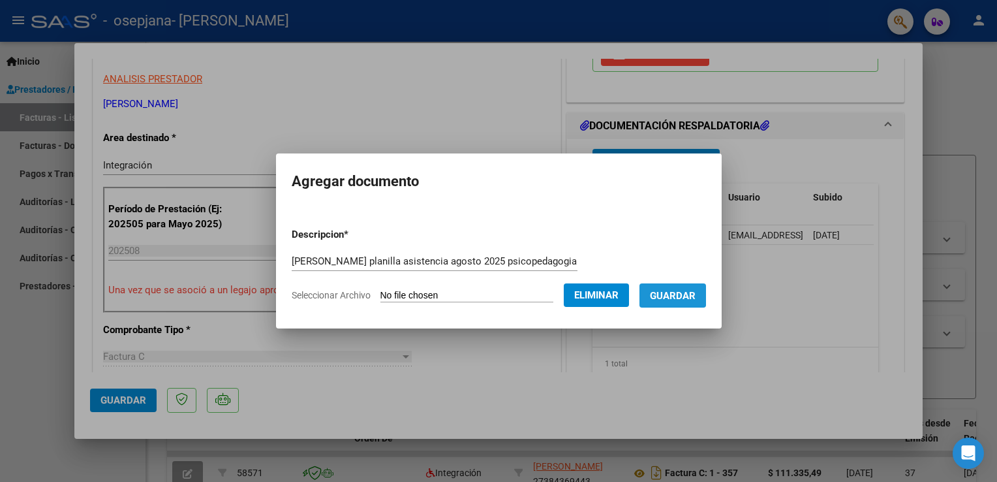
click at [665, 294] on span "Guardar" at bounding box center [673, 296] width 46 height 12
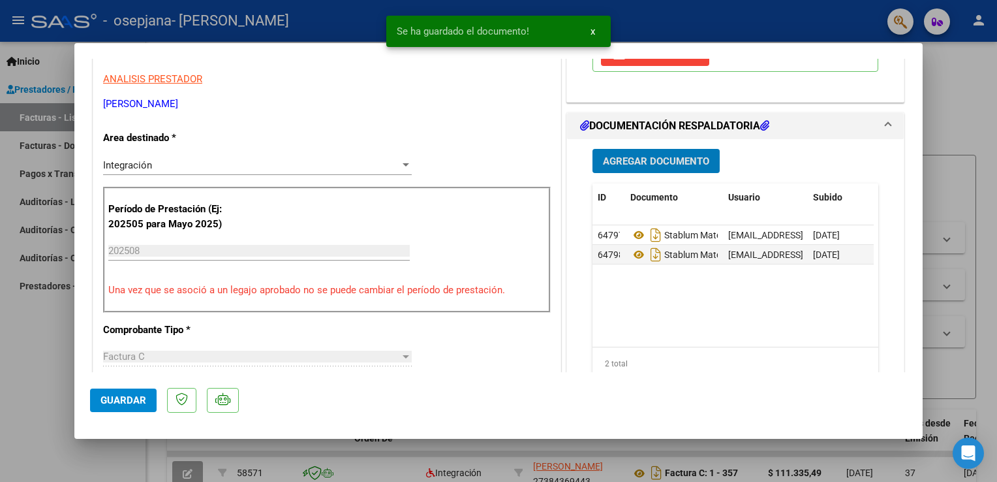
click at [642, 155] on span "Agregar Documento" at bounding box center [656, 161] width 106 height 12
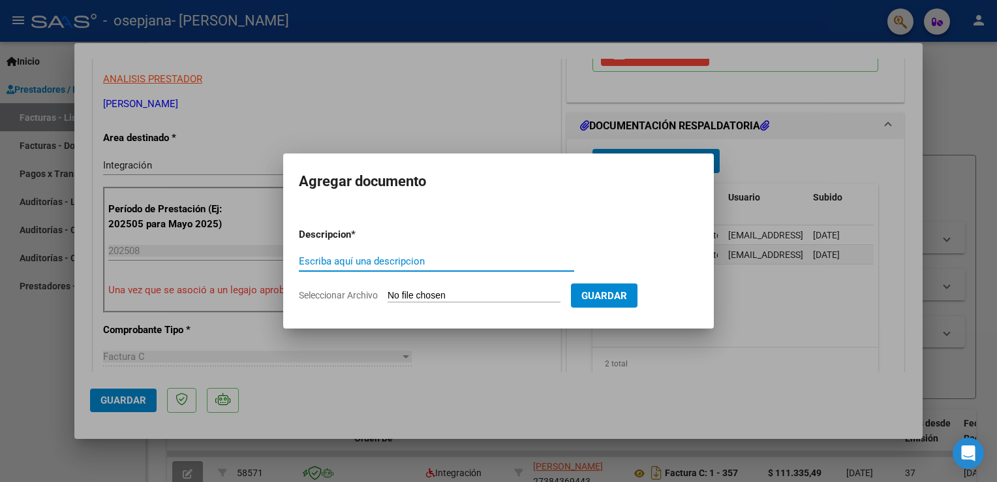
click at [475, 258] on input "Escriba aquí una descripcion" at bounding box center [436, 261] width 275 height 12
type input "[PERSON_NAME] cae fact 382 psicopedagogia"
click at [462, 298] on input "Seleccionar Archivo" at bounding box center [474, 296] width 173 height 12
type input "C:\fakepath\stablum mateo factura 382 Constatación de Comprobantes _ AFIP-psico…"
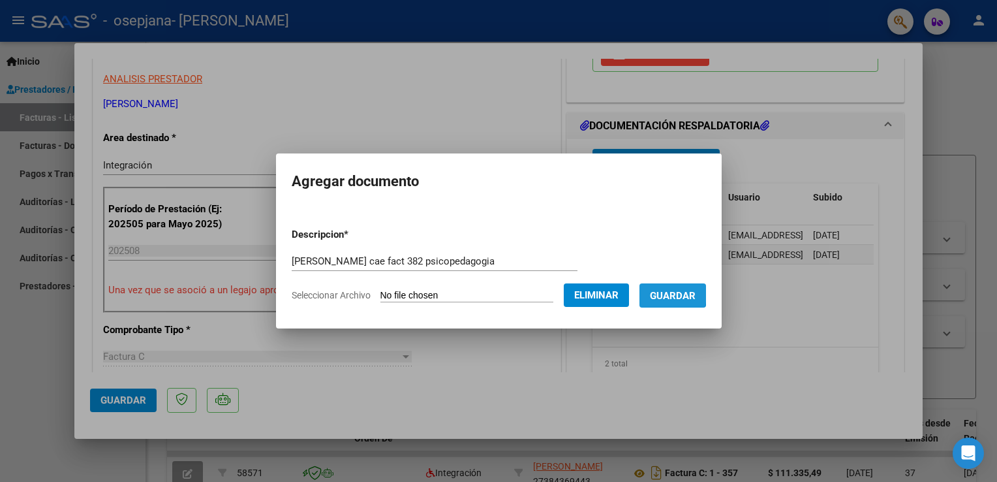
click at [658, 294] on span "Guardar" at bounding box center [673, 296] width 46 height 12
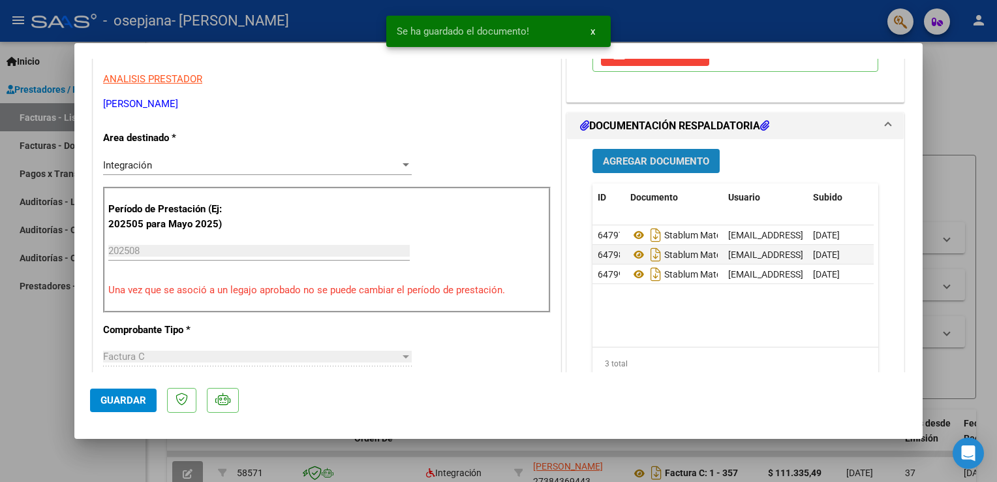
click at [666, 155] on span "Agregar Documento" at bounding box center [656, 161] width 106 height 12
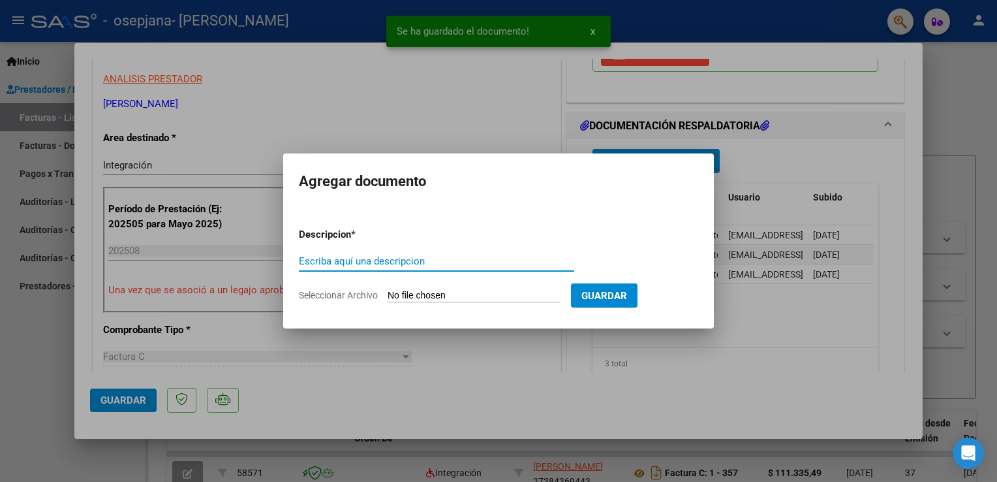
click at [483, 266] on input "Escriba aquí una descripcion" at bounding box center [436, 261] width 275 height 12
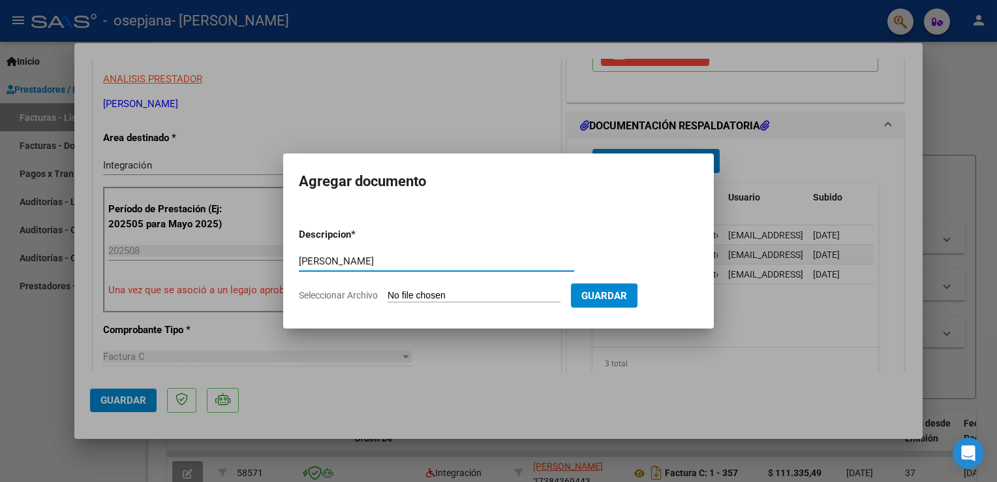
type input "[PERSON_NAME]"
click at [478, 294] on input "Seleccionar Archivo" at bounding box center [474, 296] width 173 height 12
type input "C:\fakepath\[PERSON_NAME]-recibo 220-psicopedagogia (1).pdf"
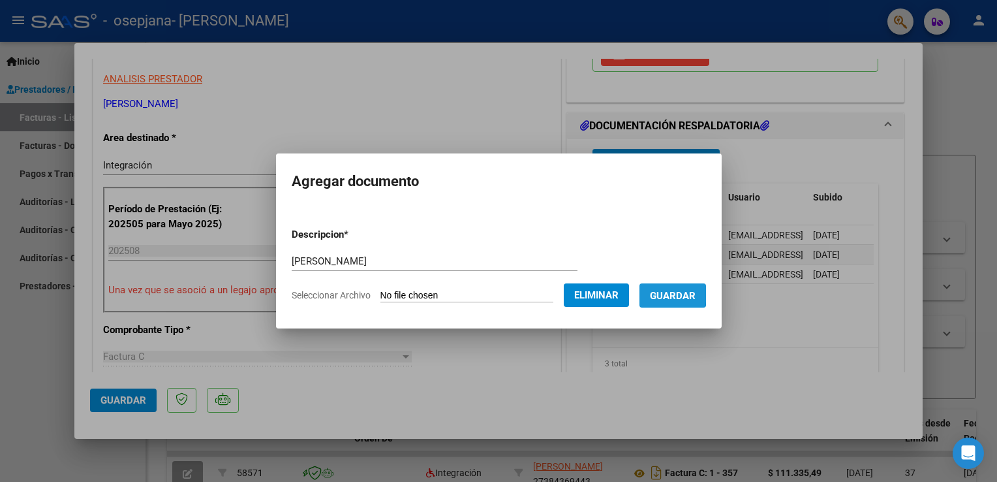
click at [657, 294] on span "Guardar" at bounding box center [673, 296] width 46 height 12
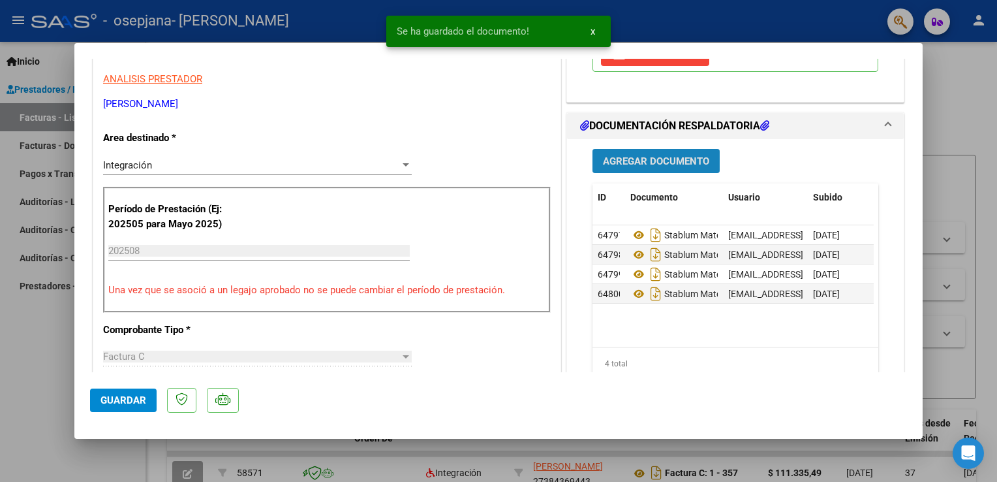
click at [667, 155] on span "Agregar Documento" at bounding box center [656, 161] width 106 height 12
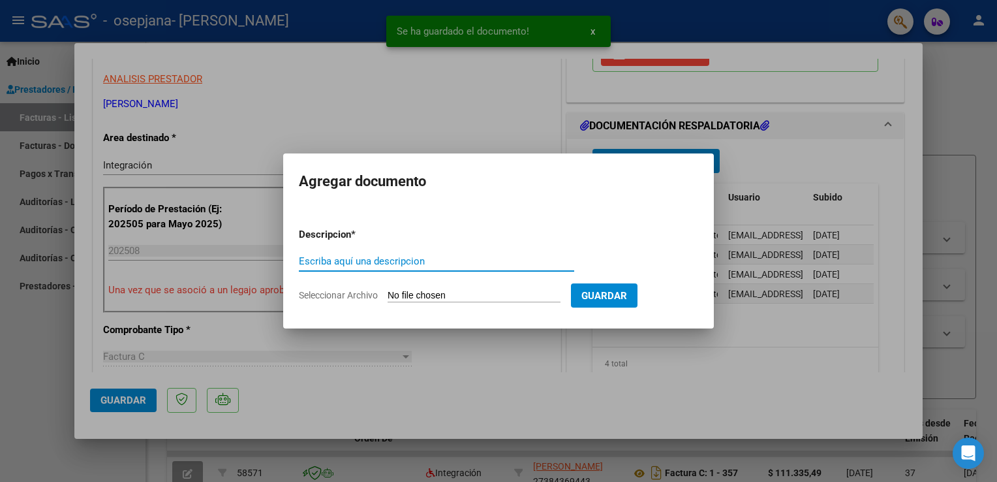
click at [472, 262] on input "Escriba aquí una descripcion" at bounding box center [436, 261] width 275 height 12
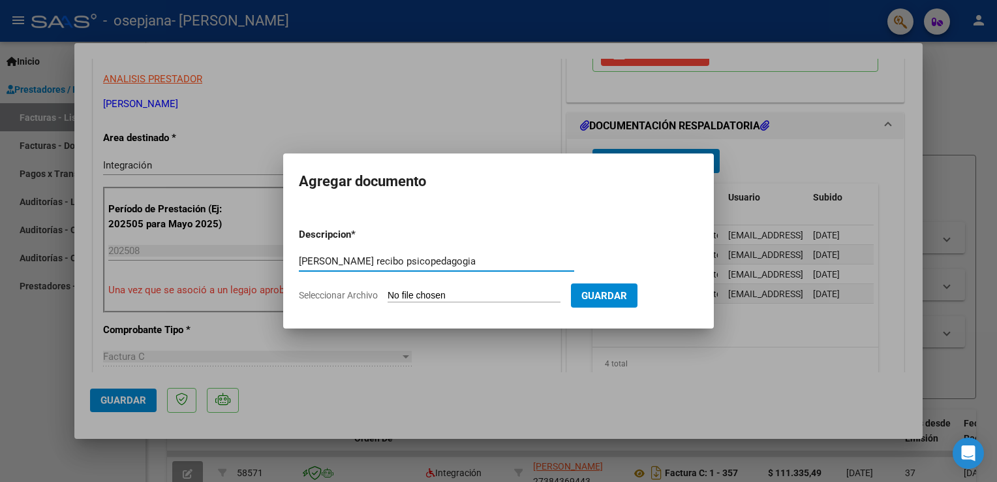
type input "[PERSON_NAME] recibo psicopedagogia"
click at [463, 294] on input "Seleccionar Archivo" at bounding box center [474, 296] width 173 height 12
type input "C:\fakepath\[PERSON_NAME] recibo 278 psicopedagogia (1).pdf"
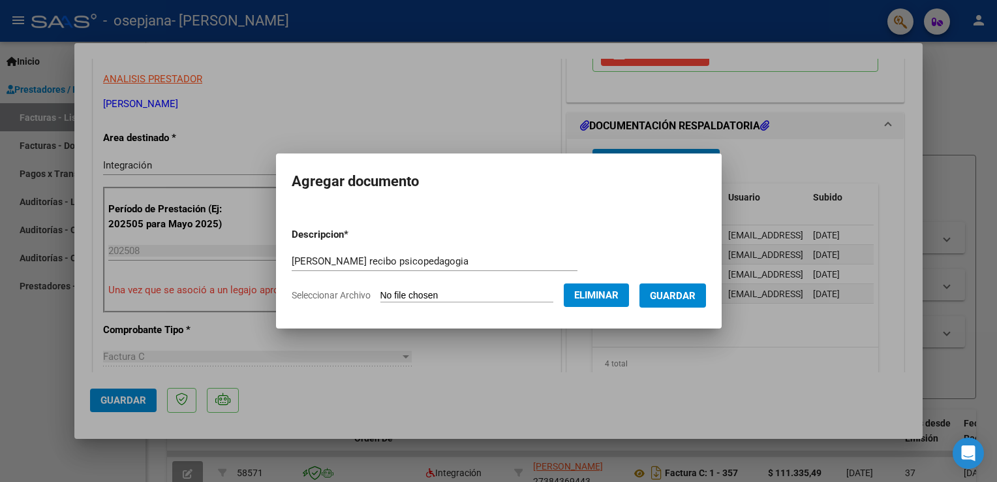
click at [653, 290] on span "Guardar" at bounding box center [673, 296] width 46 height 12
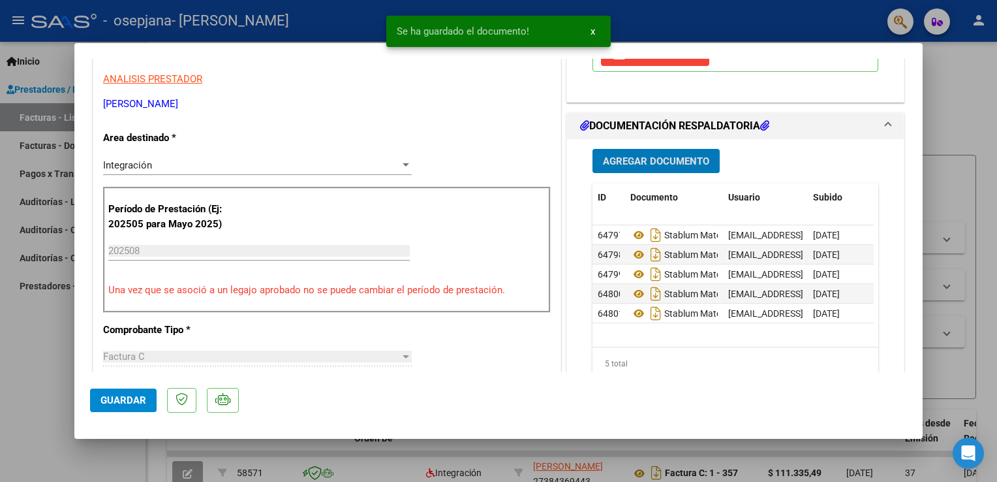
click at [674, 155] on span "Agregar Documento" at bounding box center [656, 161] width 106 height 12
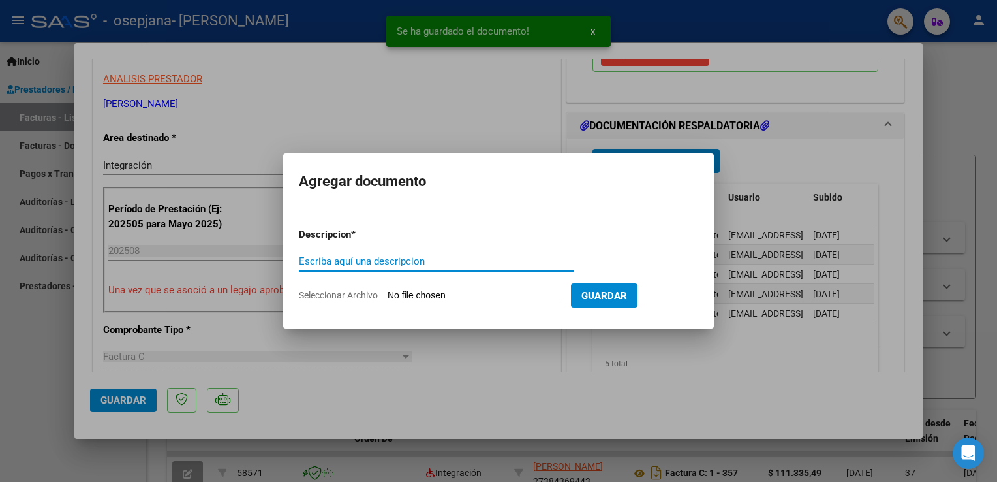
click at [436, 262] on input "Escriba aquí una descripcion" at bounding box center [436, 261] width 275 height 12
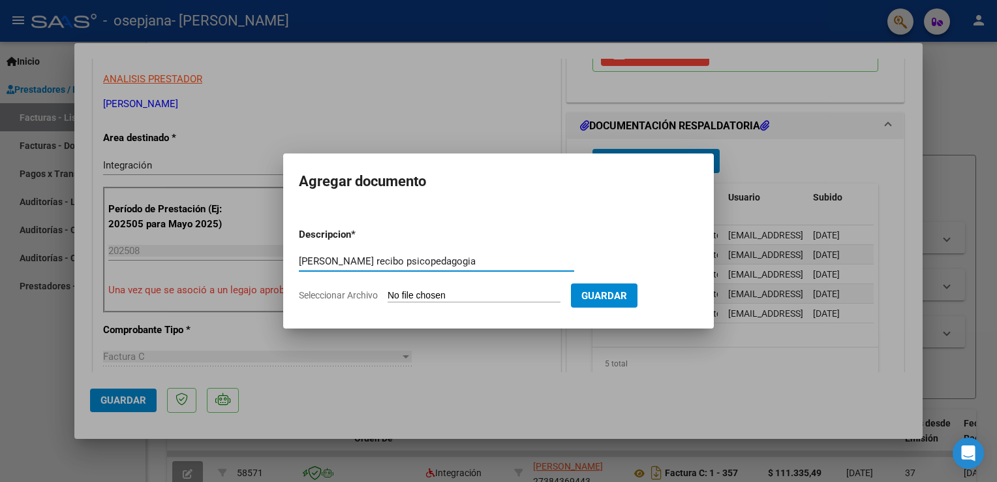
type input "[PERSON_NAME] recibo psicopedagogia"
click at [431, 294] on input "Seleccionar Archivo" at bounding box center [474, 296] width 173 height 12
type input "C:\fakepath\[PERSON_NAME] recibo 349 psicopedagogia (1).pdf"
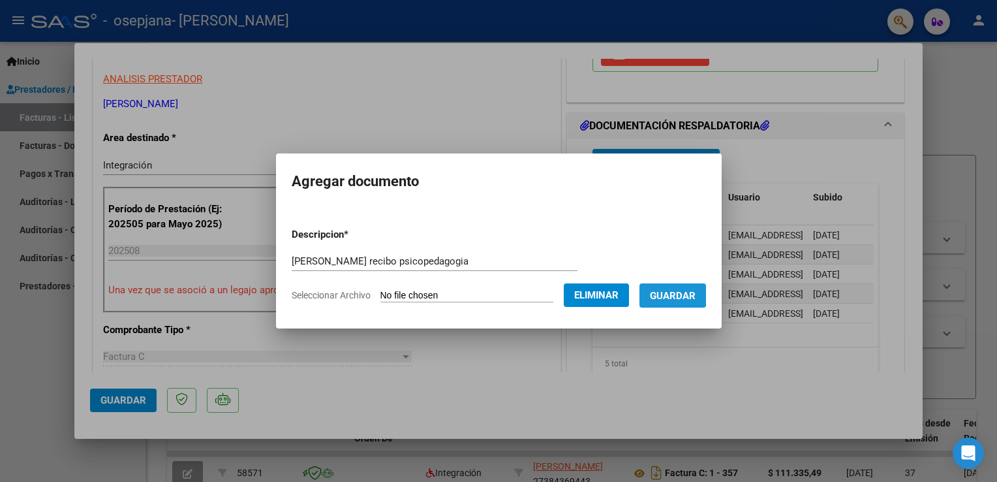
click at [658, 294] on span "Guardar" at bounding box center [673, 296] width 46 height 12
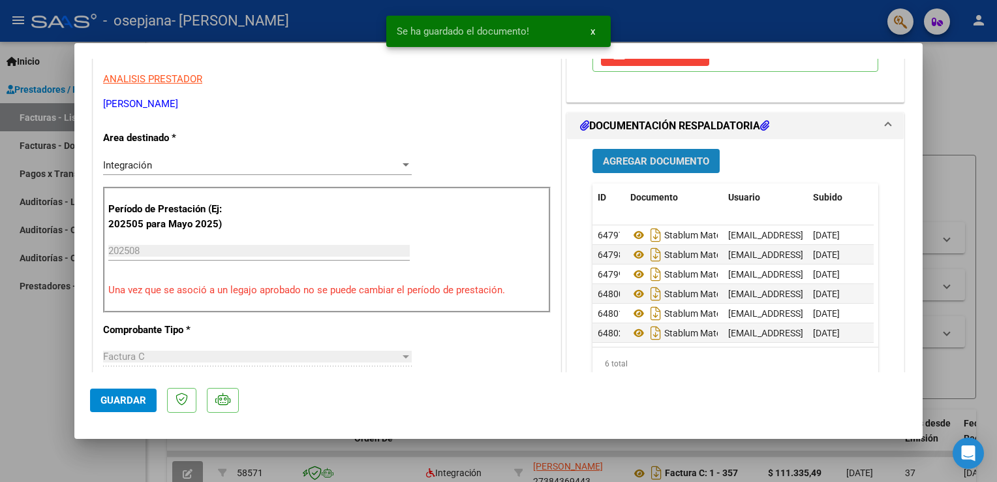
click at [665, 155] on span "Agregar Documento" at bounding box center [656, 161] width 106 height 12
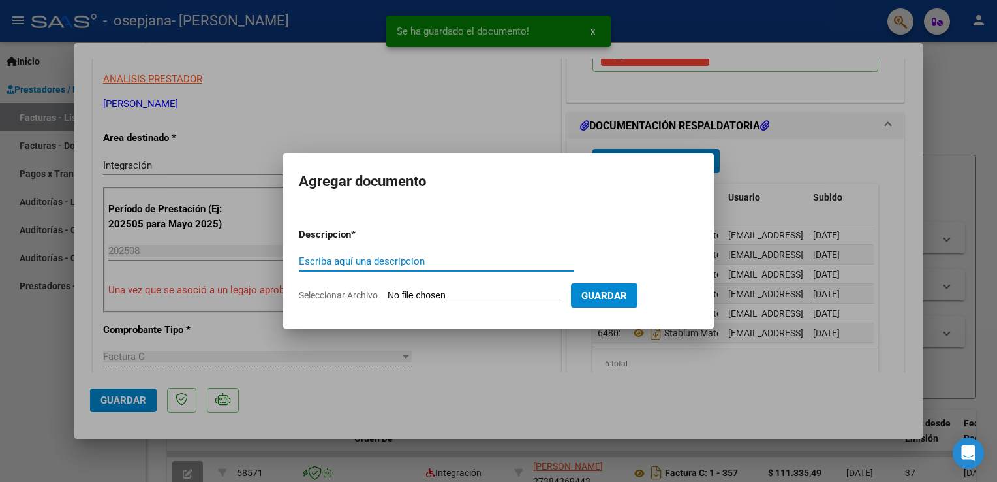
click at [501, 258] on input "Escriba aquí una descripcion" at bounding box center [436, 261] width 275 height 12
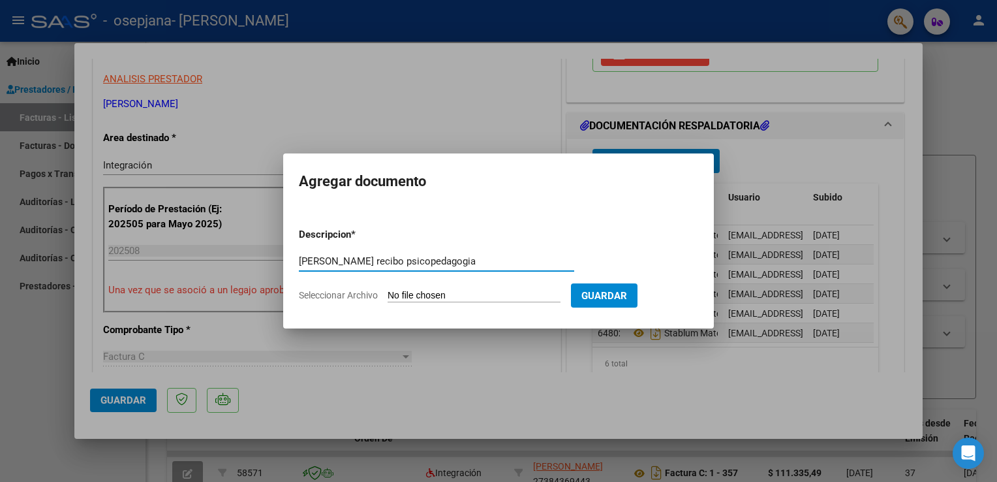
type input "[PERSON_NAME] recibo psicopedagogia"
click at [487, 300] on input "Seleccionar Archivo" at bounding box center [474, 296] width 173 height 12
type input "C:\fakepath\[PERSON_NAME] recibo 334 psicopedagogia (1).pdf"
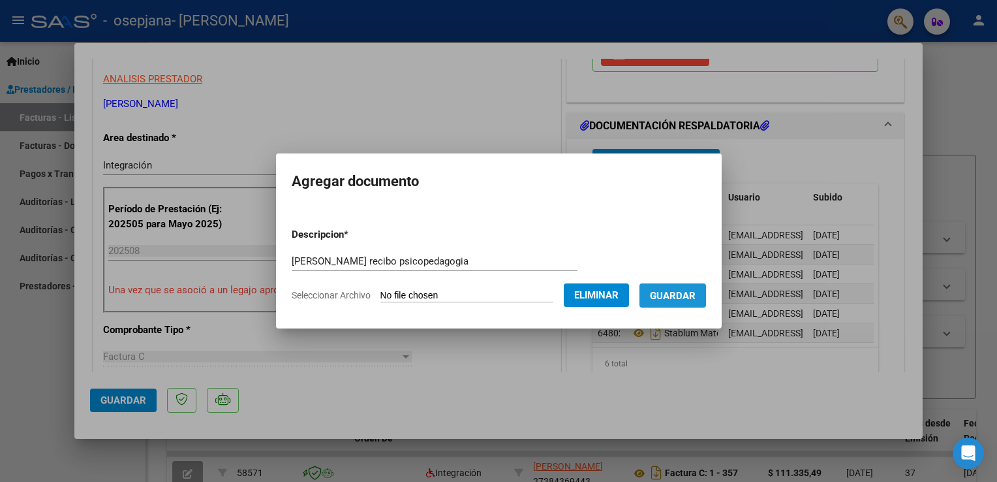
click at [665, 290] on span "Guardar" at bounding box center [673, 296] width 46 height 12
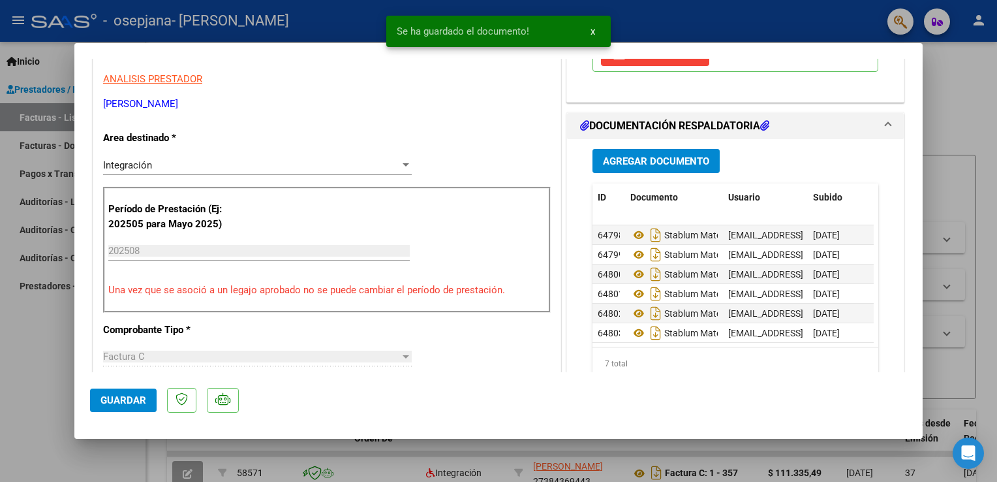
scroll to position [29, 0]
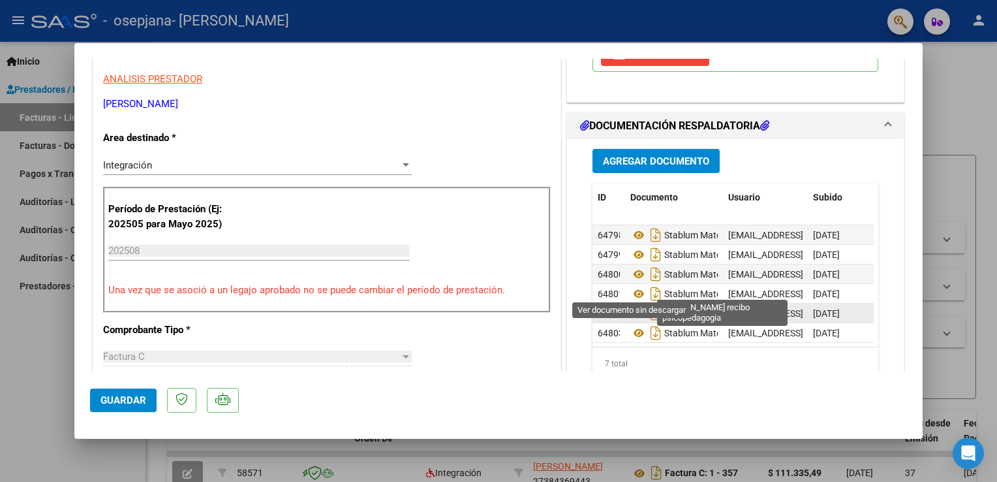
click at [631, 305] on icon at bounding box center [639, 313] width 17 height 16
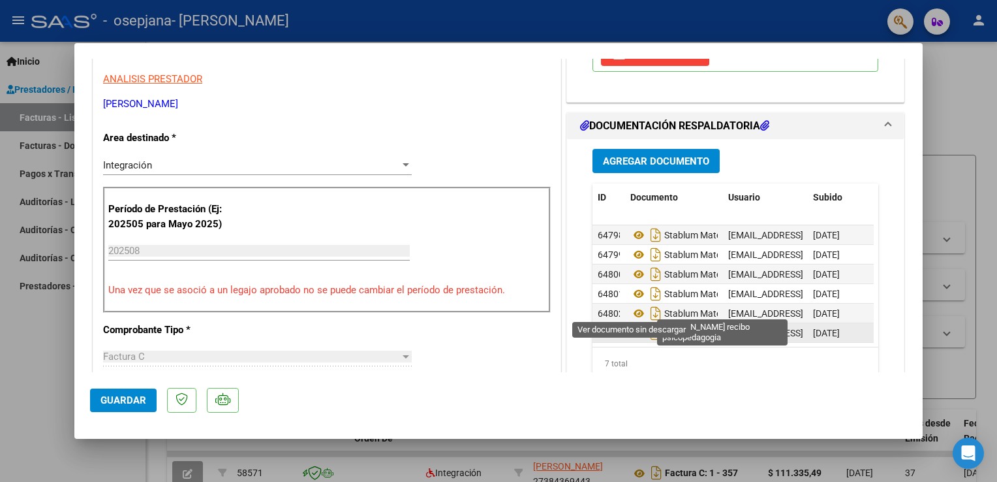
click at [634, 325] on icon at bounding box center [639, 333] width 17 height 16
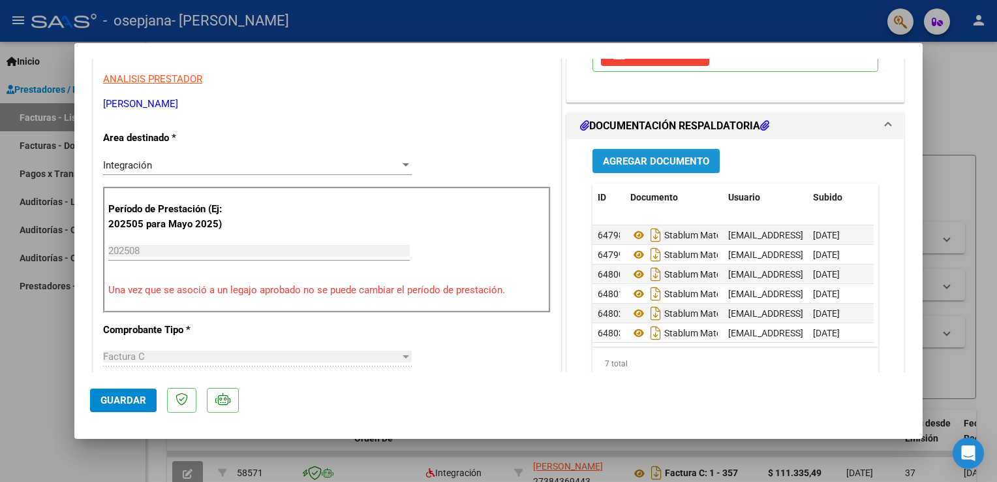
click at [653, 155] on span "Agregar Documento" at bounding box center [656, 161] width 106 height 12
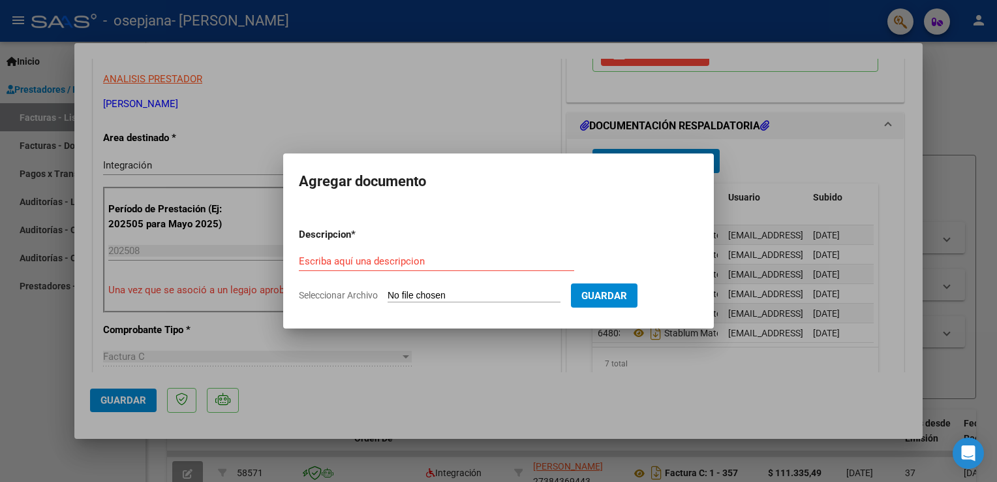
click at [440, 292] on input "Seleccionar Archivo" at bounding box center [474, 296] width 173 height 12
click at [523, 108] on div at bounding box center [498, 241] width 997 height 482
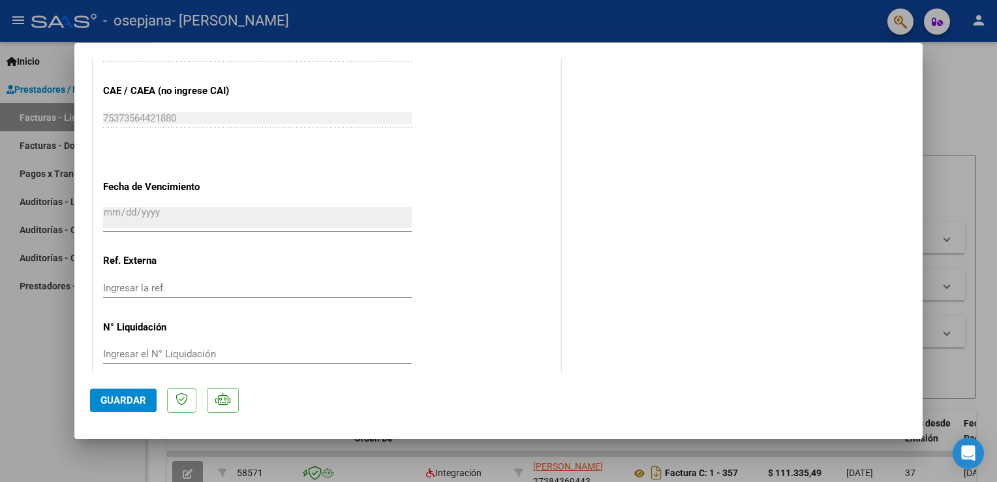
scroll to position [854, 0]
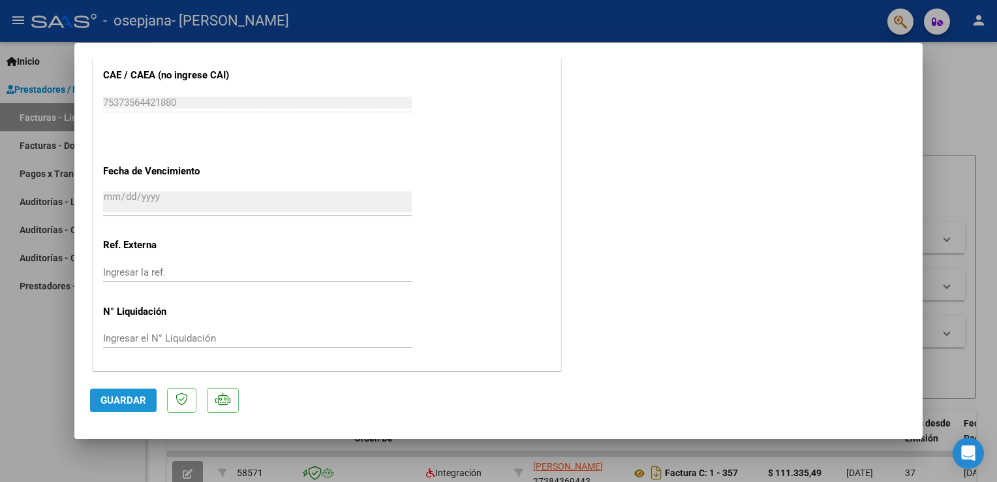
click at [135, 404] on span "Guardar" at bounding box center [124, 400] width 46 height 12
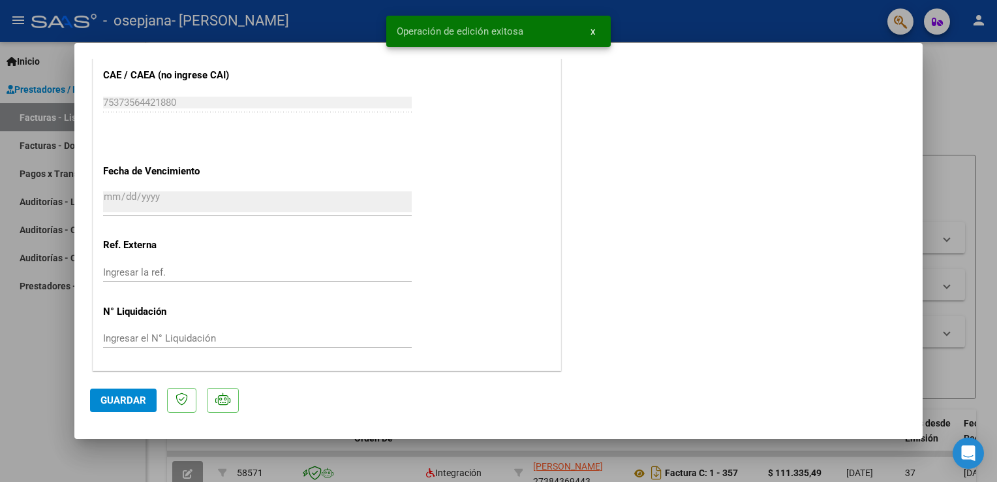
click at [674, 108] on div at bounding box center [498, 241] width 997 height 482
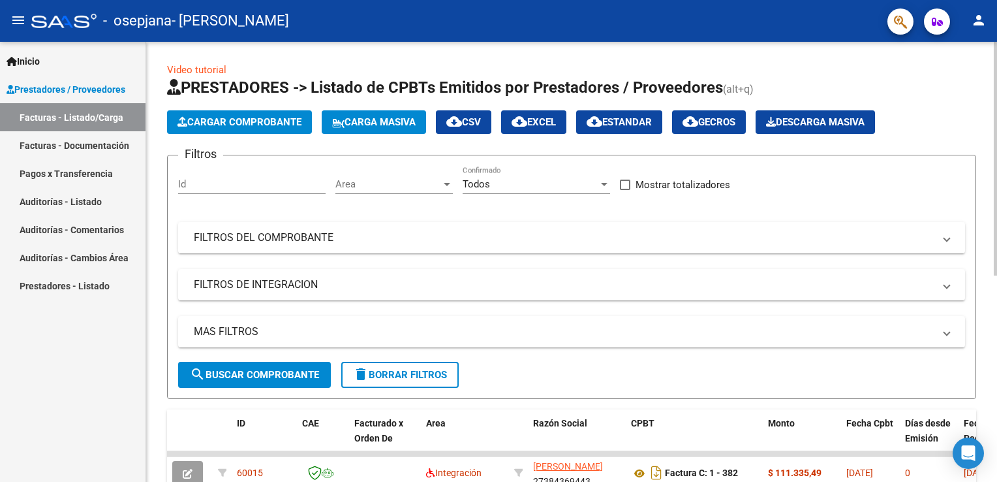
scroll to position [388, 0]
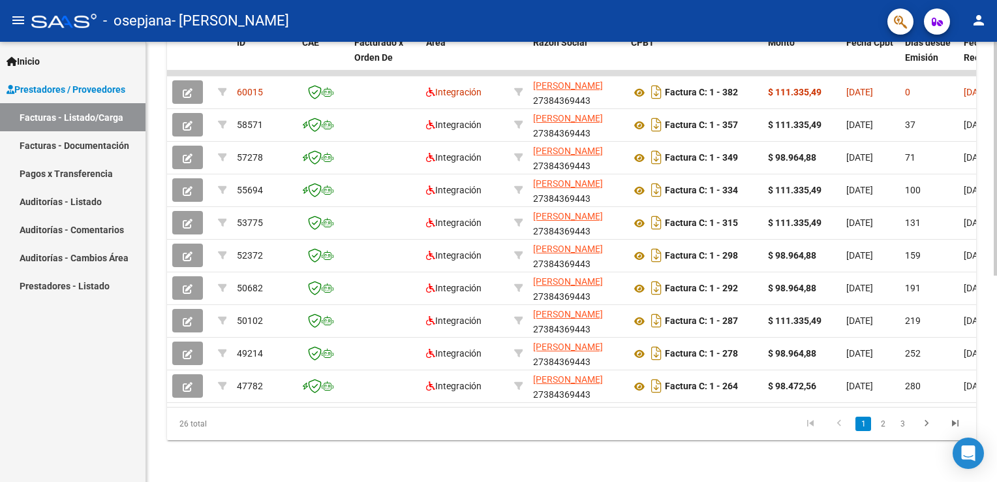
click at [674, 341] on html "menu - osepjana - [PERSON_NAME] person Inicio Instructivos Contacto OS Prestado…" at bounding box center [498, 241] width 997 height 482
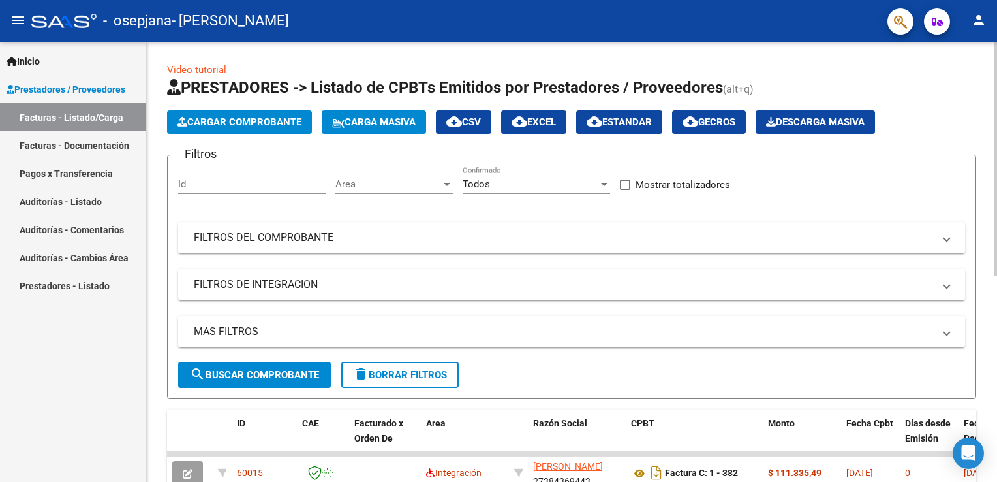
click at [674, 231] on div at bounding box center [995, 262] width 3 height 440
click at [674, 24] on mat-icon "person" at bounding box center [979, 20] width 16 height 16
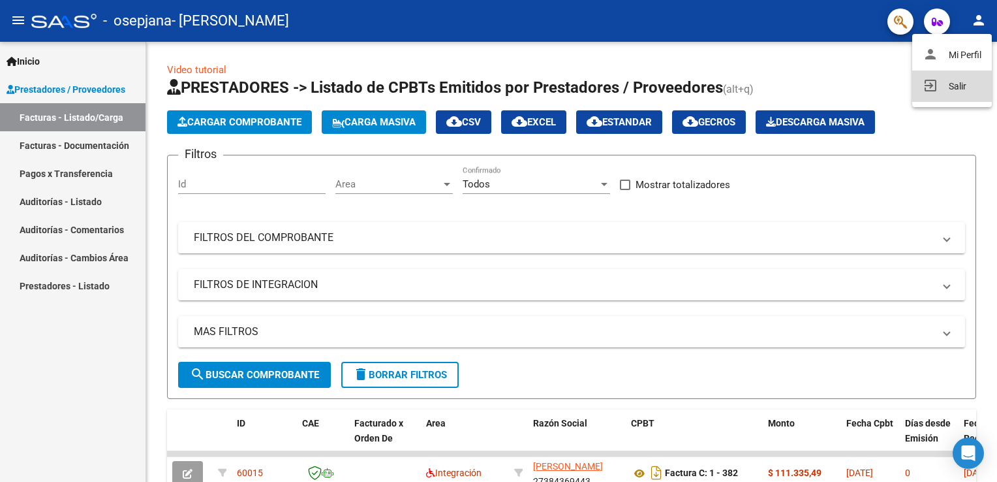
click at [674, 80] on button "exit_to_app Salir" at bounding box center [953, 85] width 80 height 31
